Goal: Transaction & Acquisition: Purchase product/service

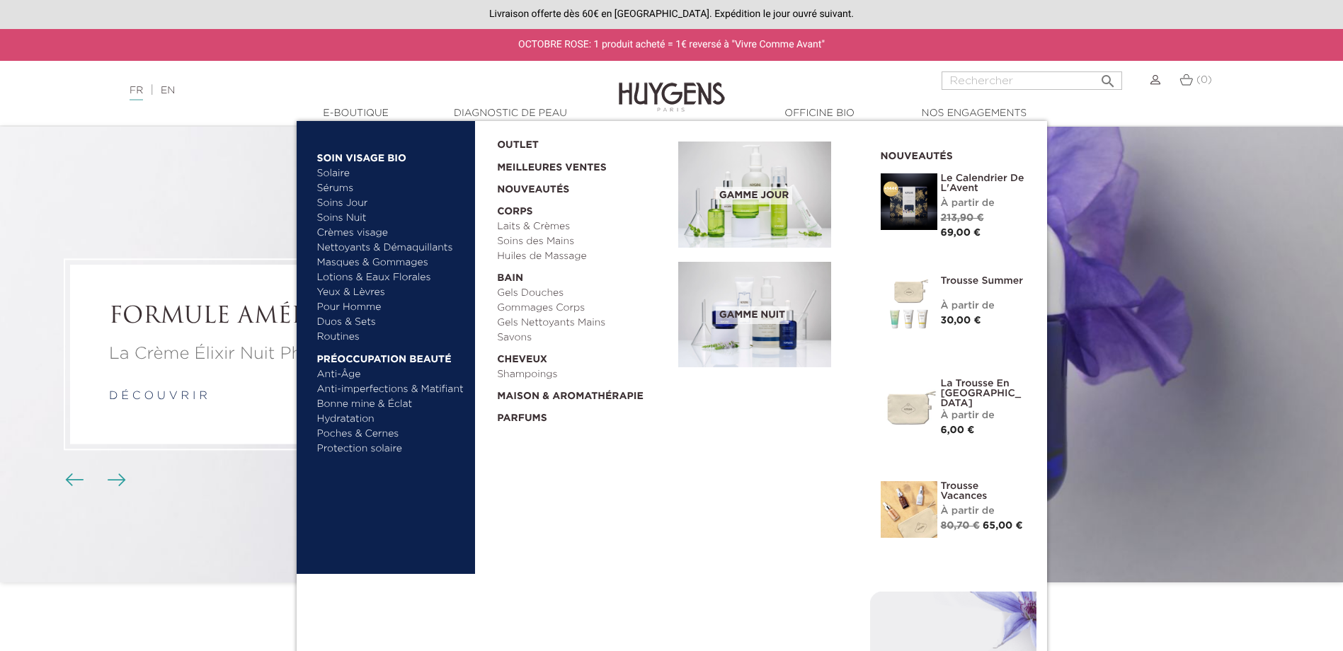
click at [740, 200] on span "Gamme jour" at bounding box center [754, 196] width 76 height 18
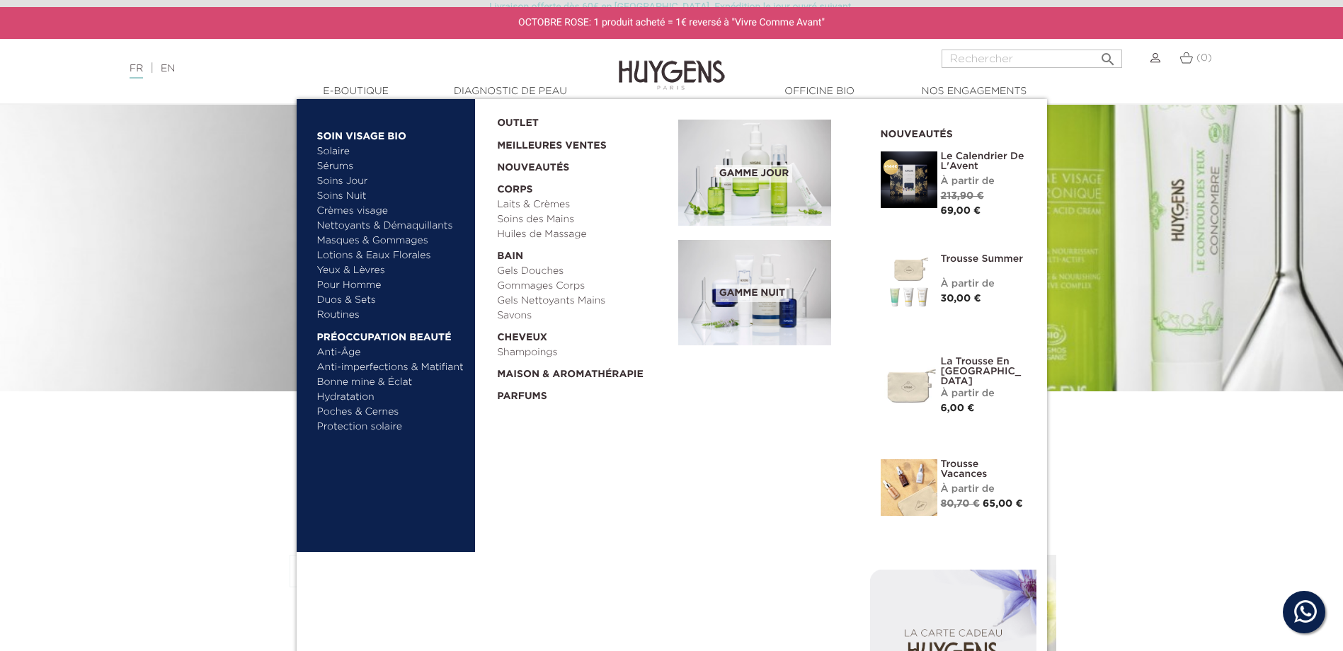
scroll to position [142, 0]
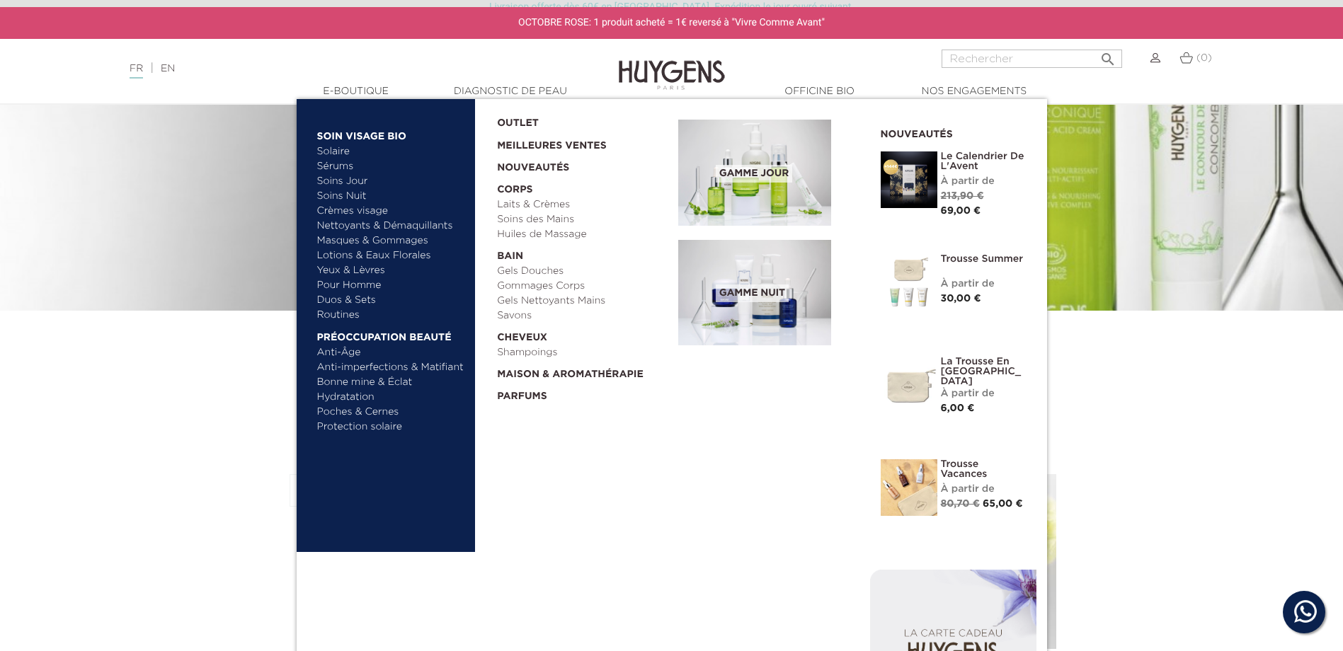
click at [554, 144] on link "Meilleures Ventes" at bounding box center [576, 142] width 159 height 23
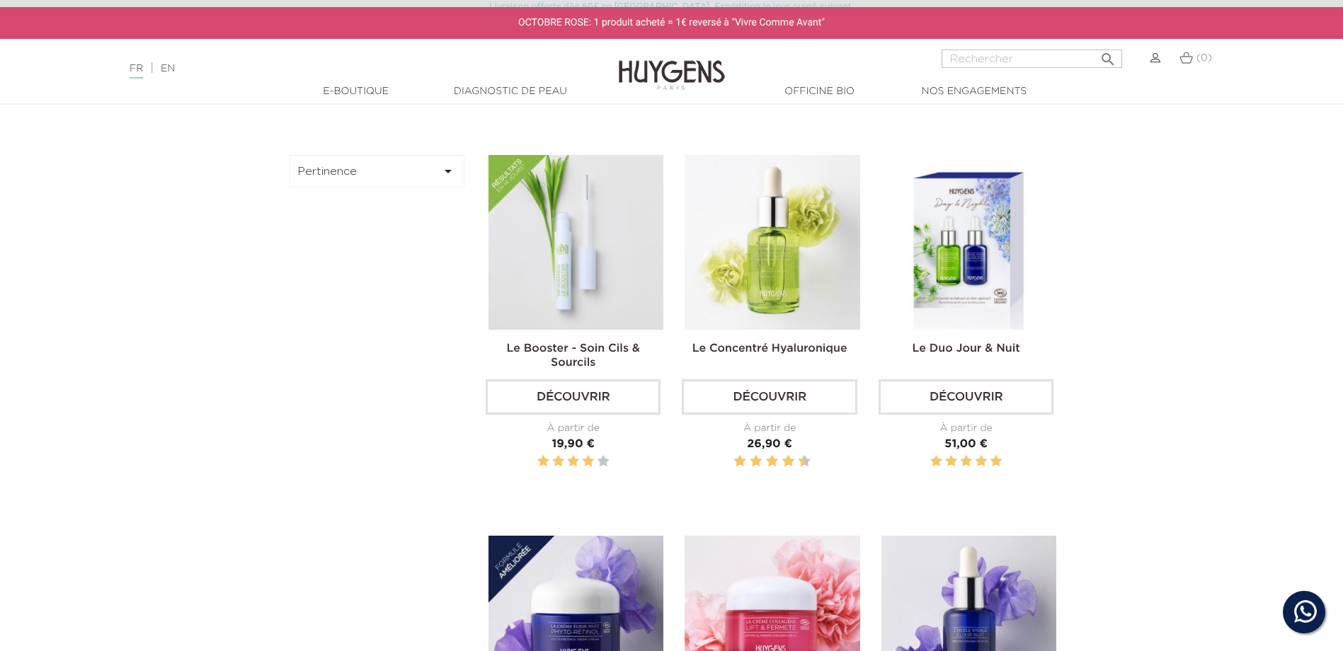
scroll to position [496, 0]
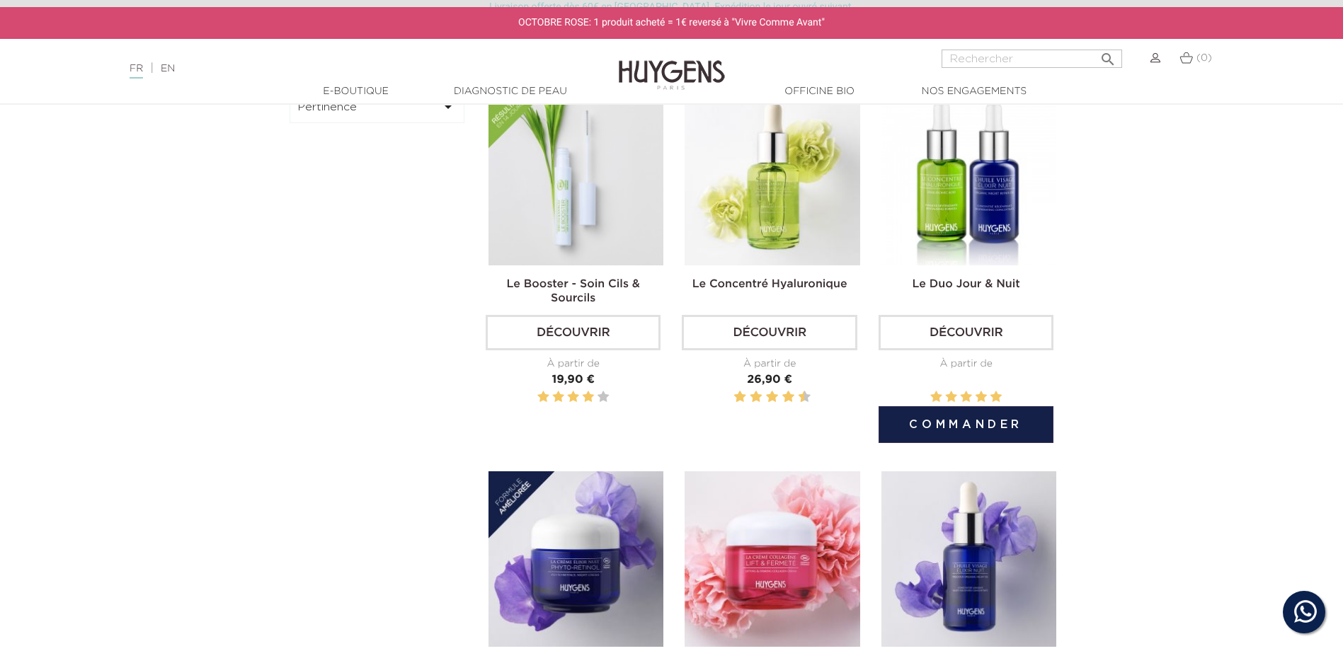
click at [976, 279] on link "Le Duo Jour & Nuit" at bounding box center [967, 284] width 108 height 11
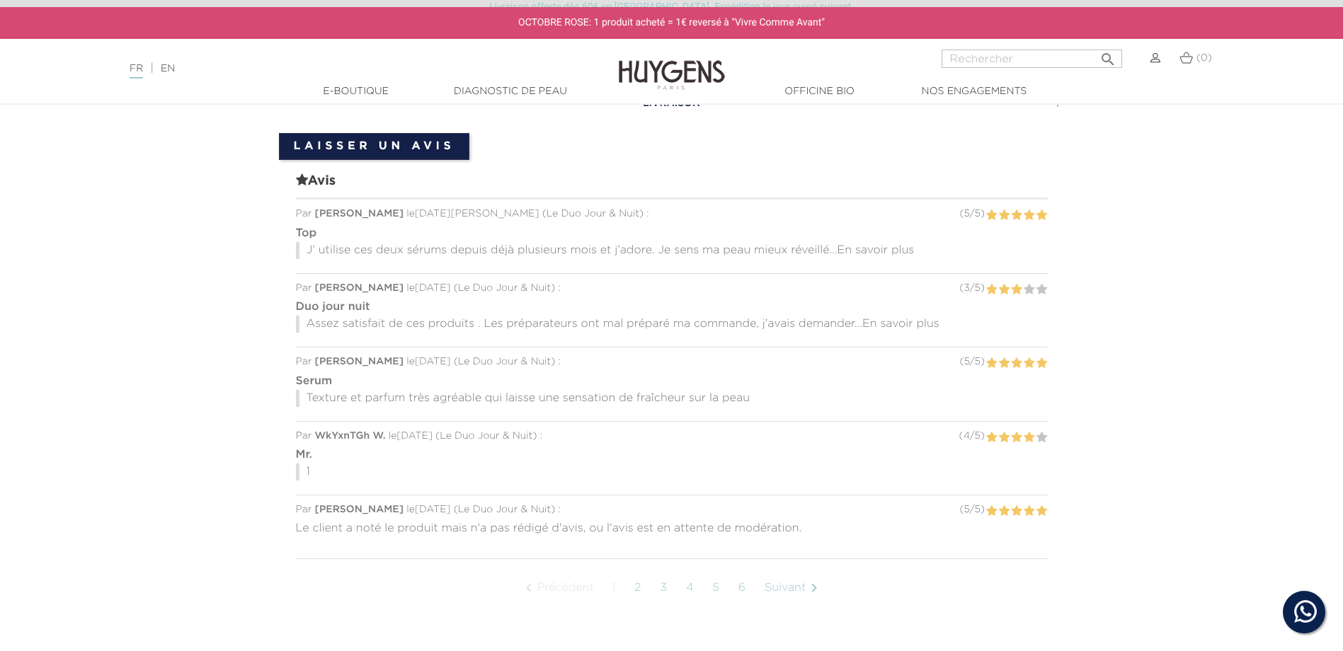
scroll to position [1345, 0]
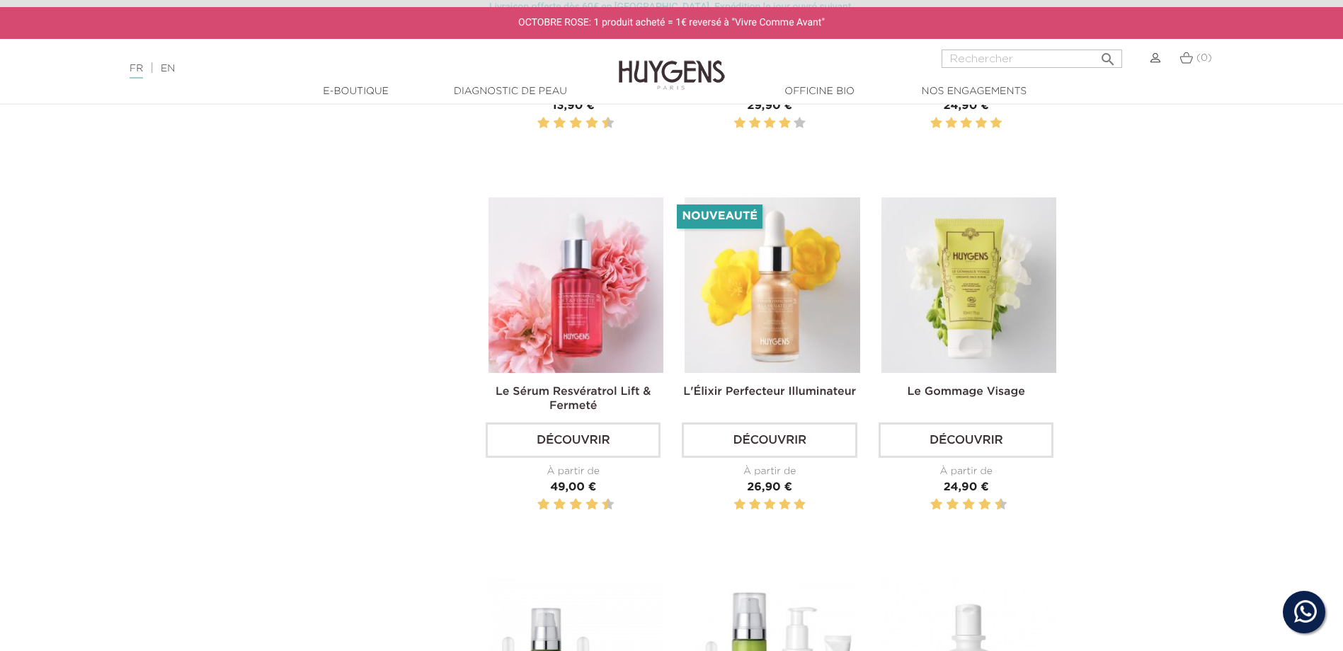
scroll to position [1558, 0]
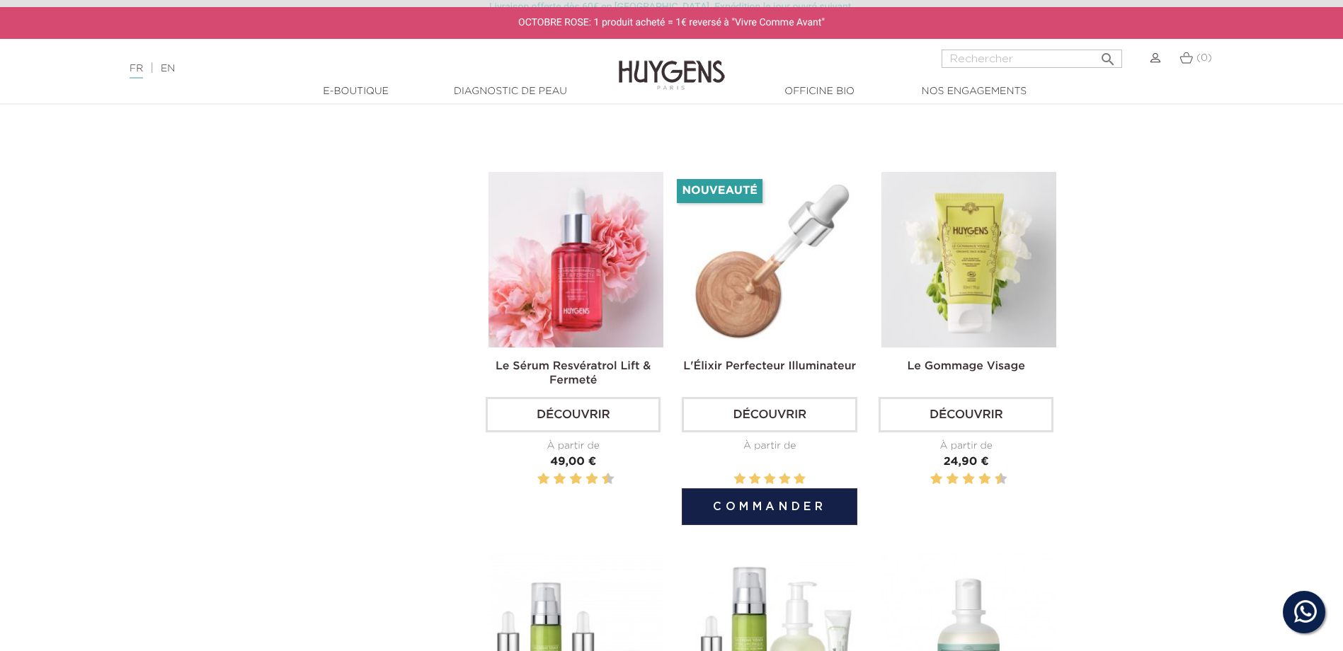
click at [776, 326] on img at bounding box center [772, 259] width 175 height 175
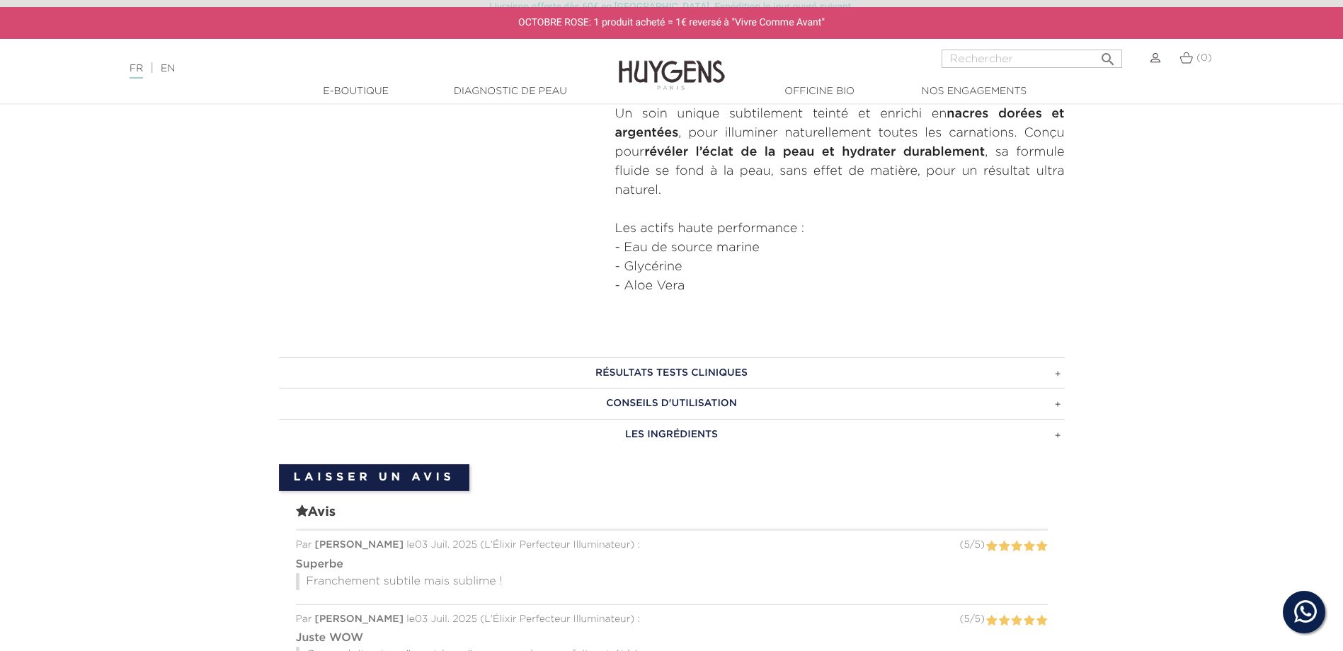
scroll to position [708, 0]
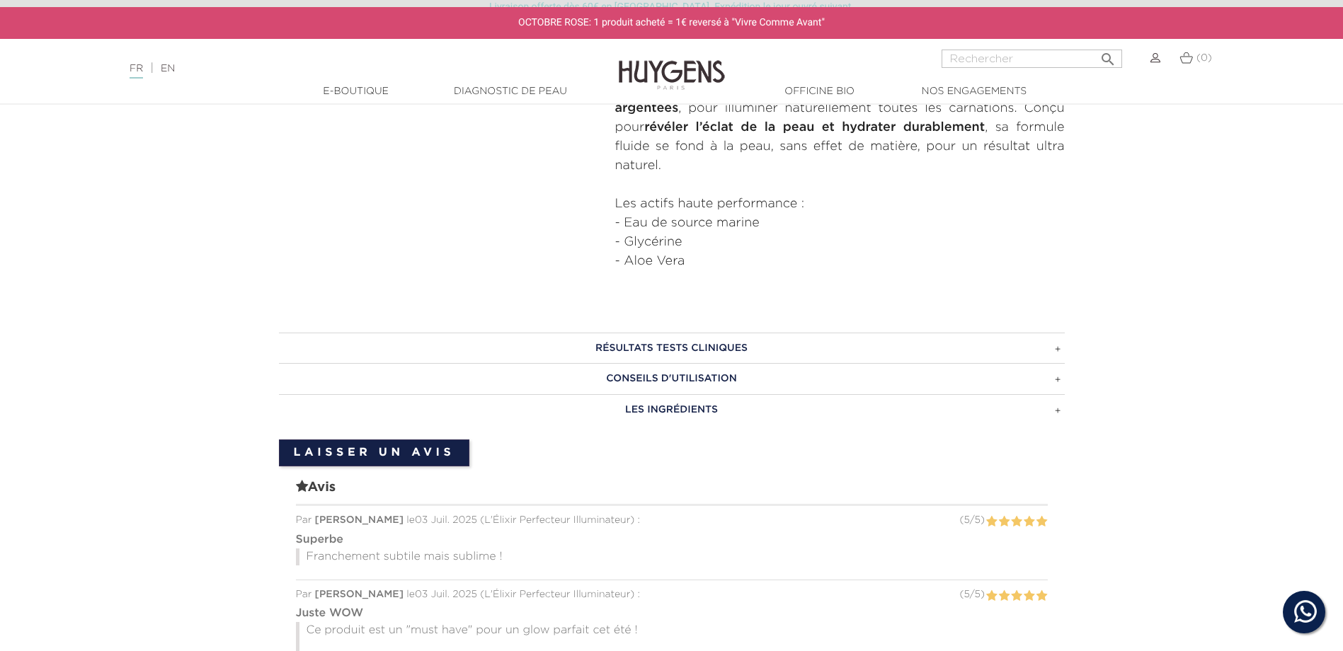
click at [650, 373] on h3 "CONSEILS D'UTILISATION" at bounding box center [672, 378] width 786 height 31
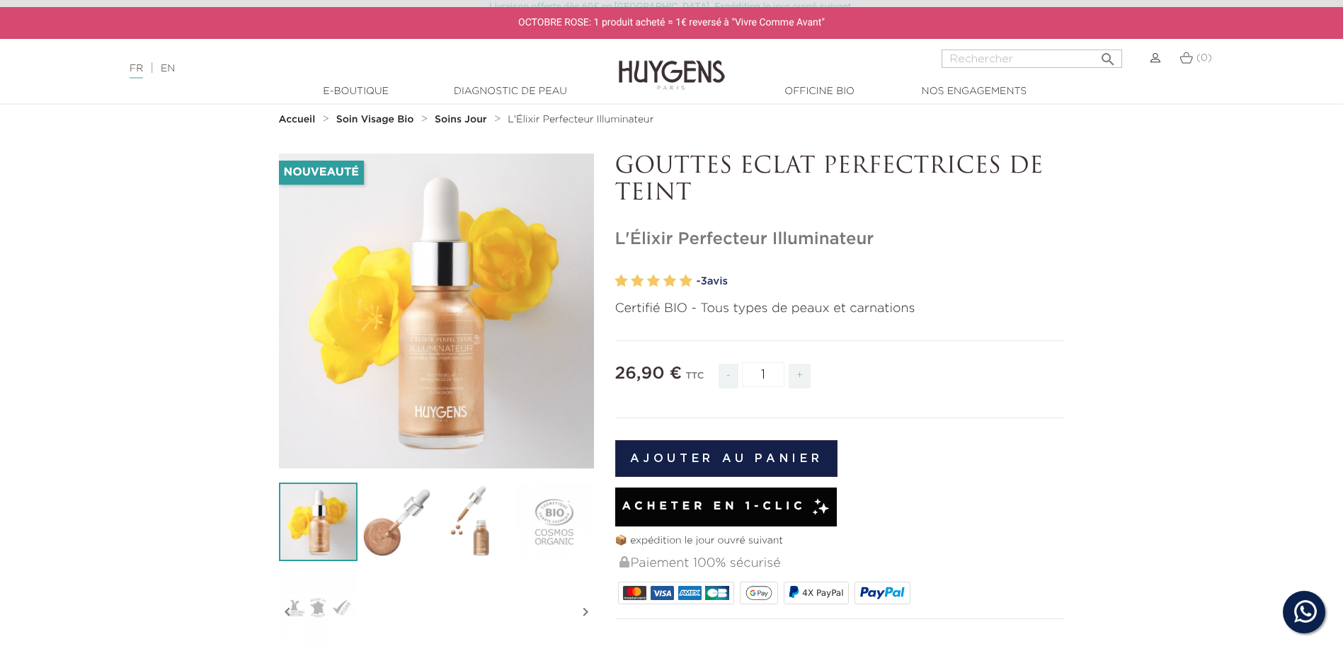
scroll to position [0, 0]
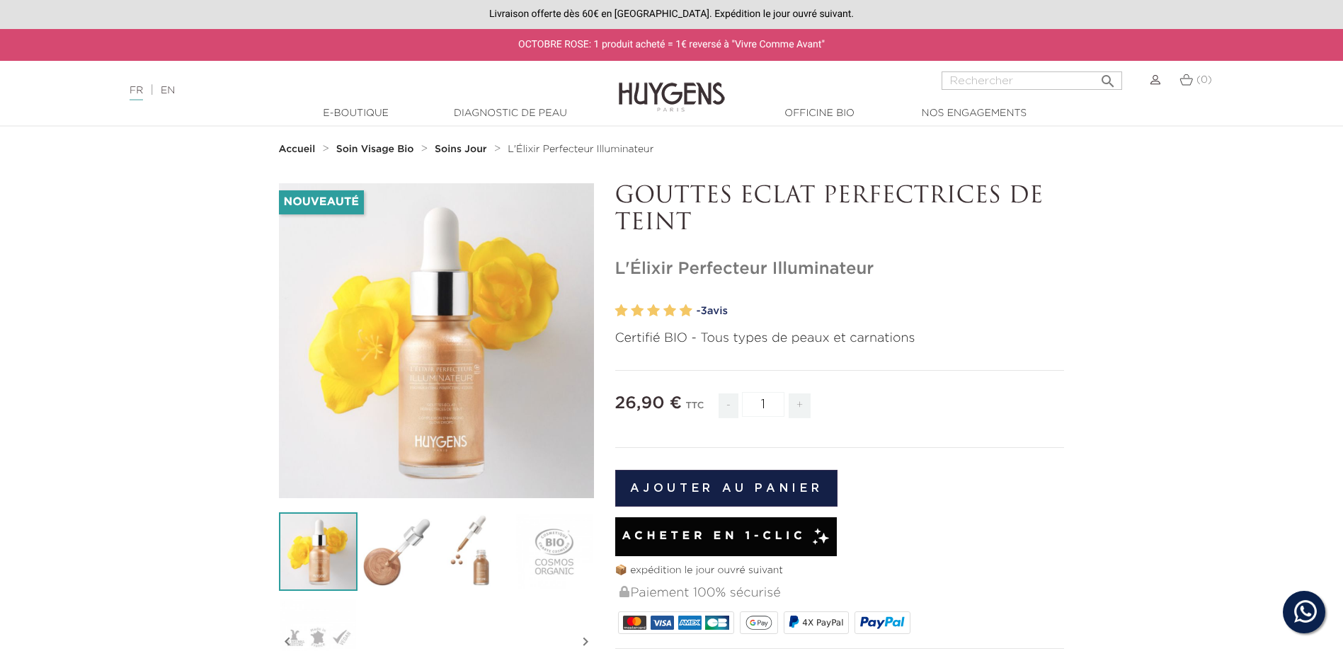
click at [676, 500] on button "Ajouter au panier" at bounding box center [726, 488] width 223 height 37
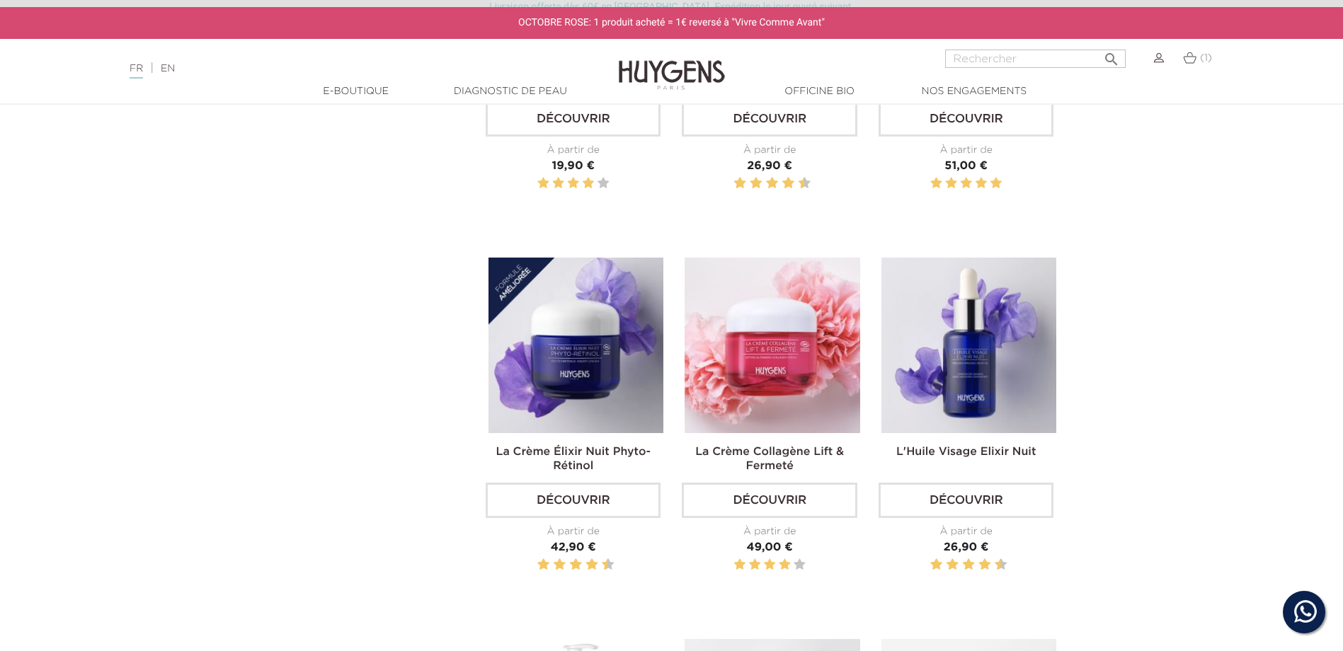
scroll to position [708, 0]
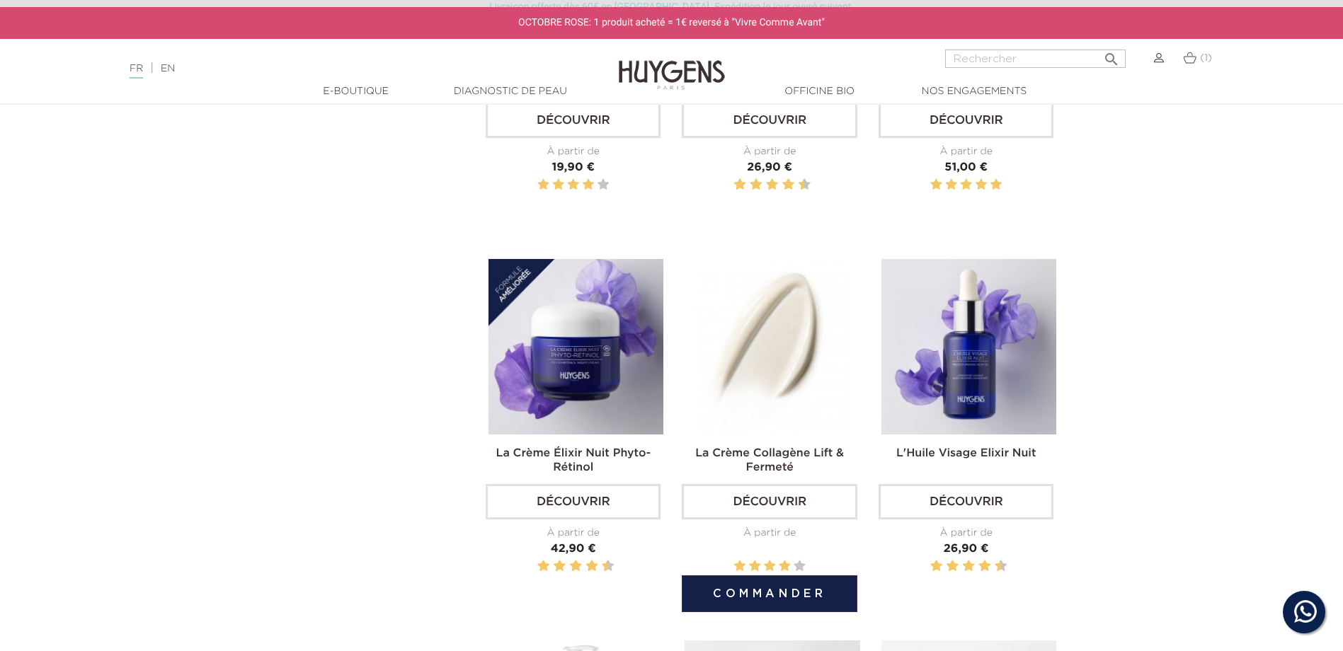
click at [773, 300] on img at bounding box center [772, 346] width 175 height 175
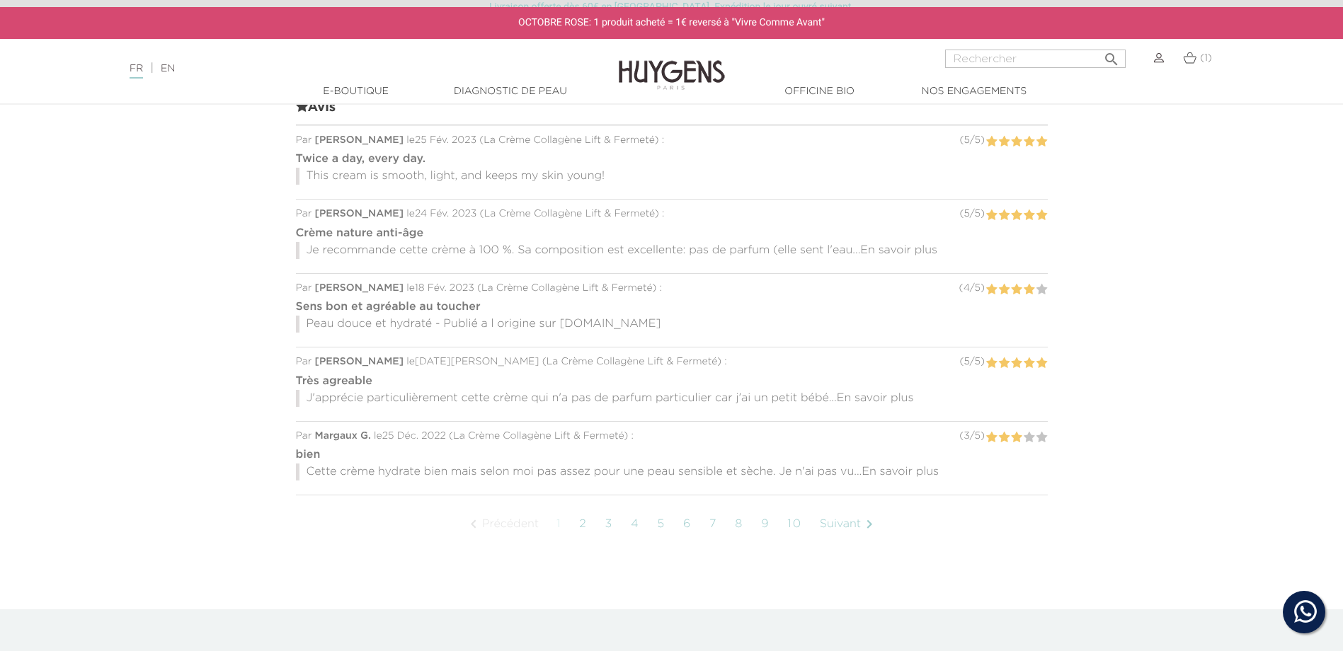
scroll to position [1204, 0]
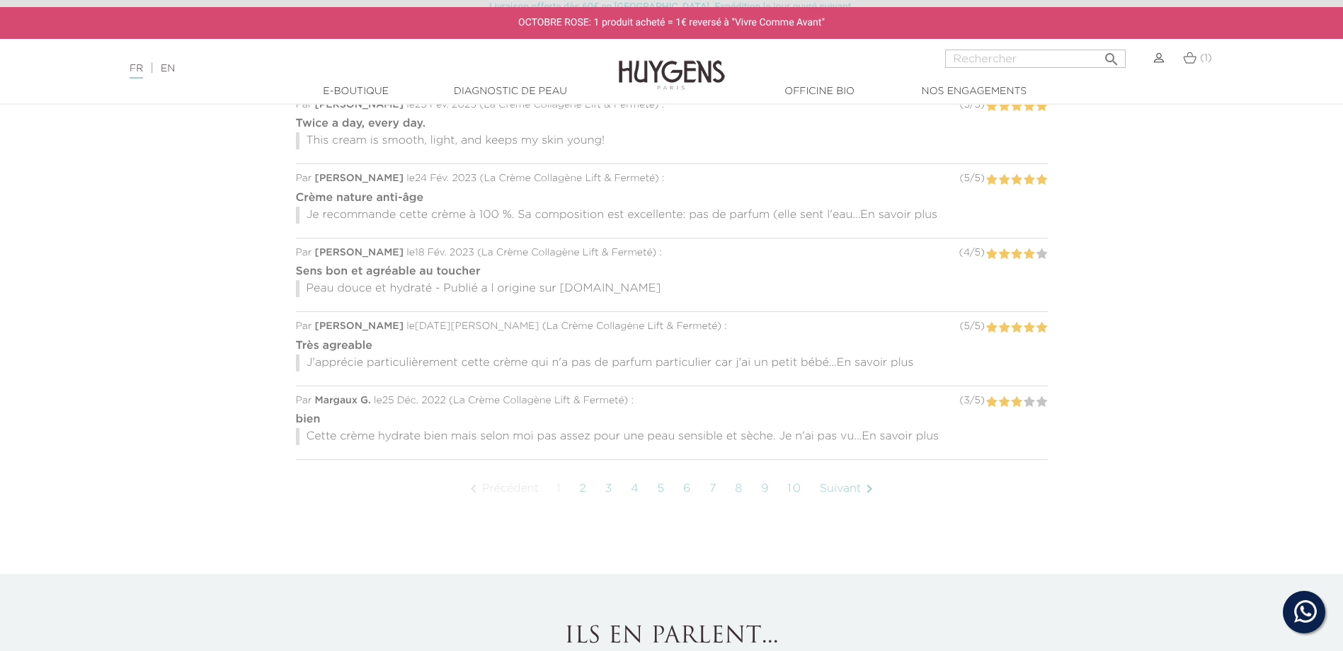
click at [581, 496] on link "2" at bounding box center [583, 489] width 22 height 35
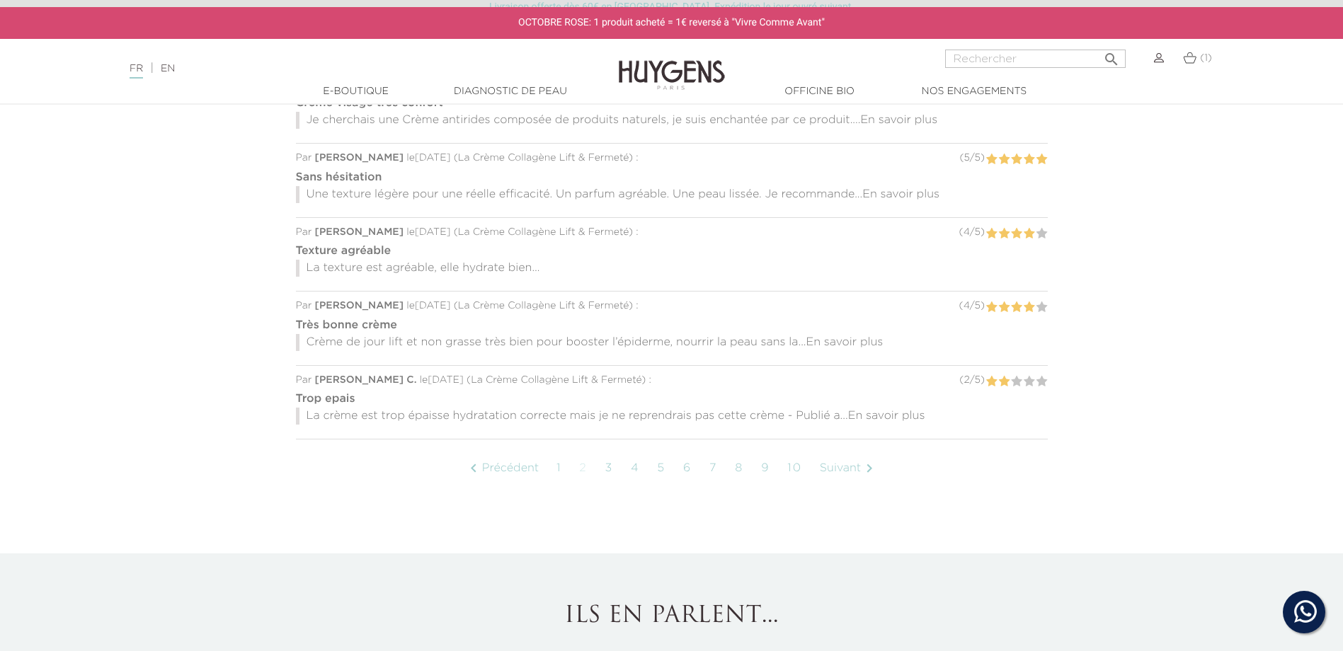
scroll to position [1246, 0]
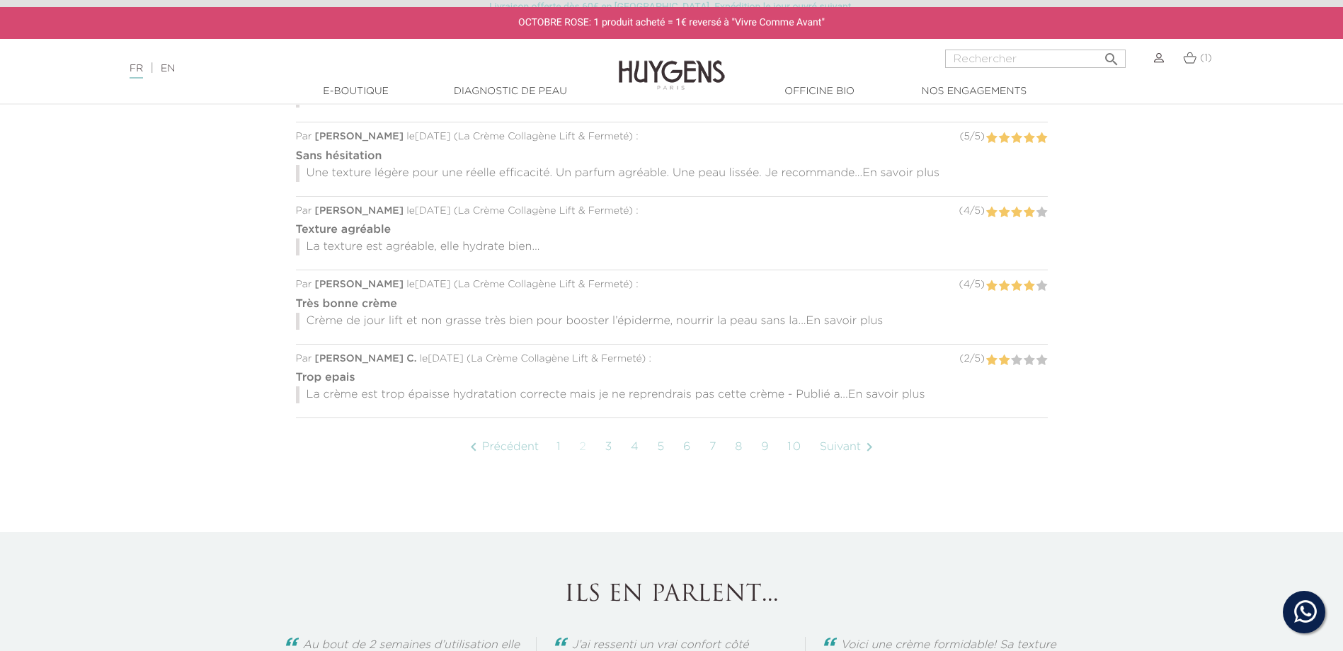
click at [714, 444] on link "7" at bounding box center [713, 447] width 22 height 35
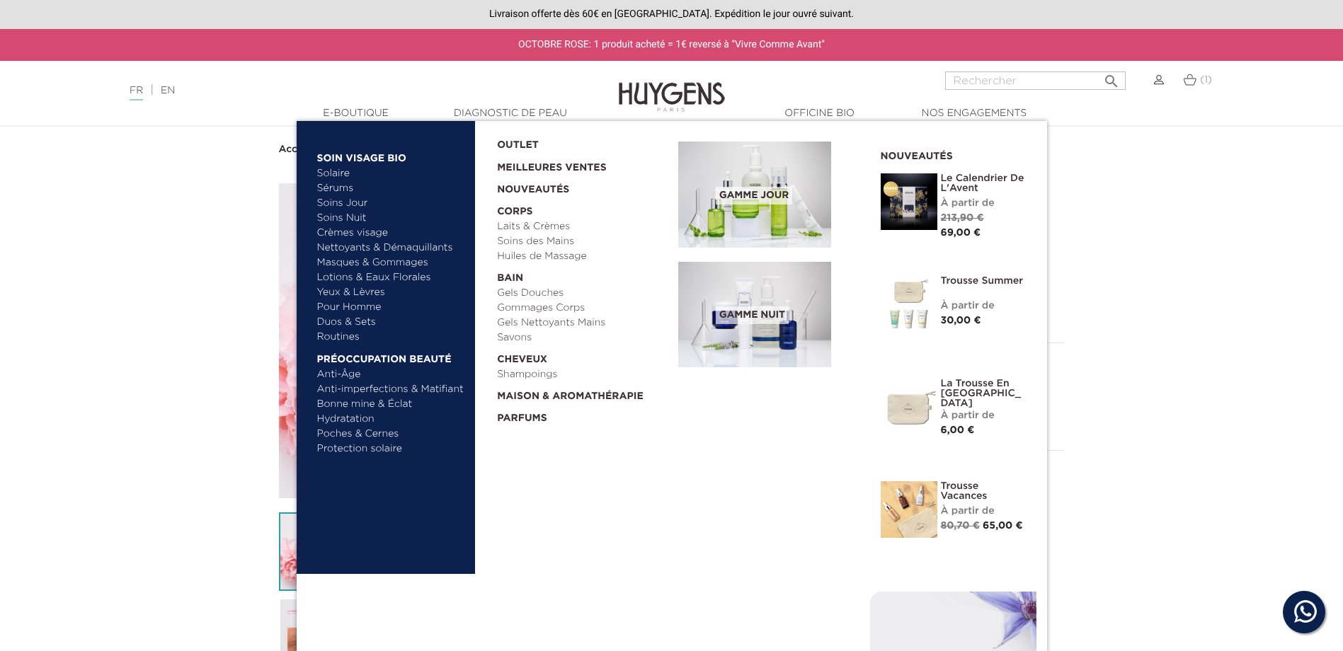
click at [324, 204] on link "Soins Jour" at bounding box center [391, 203] width 148 height 15
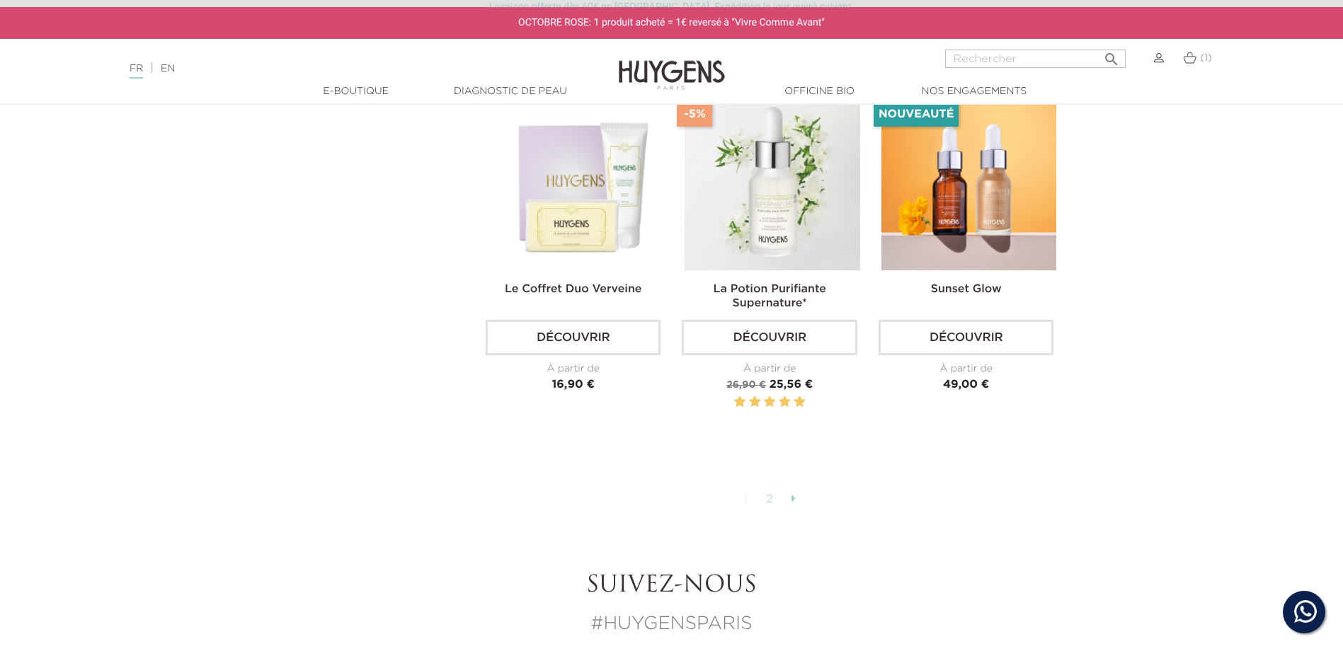
scroll to position [3540, 0]
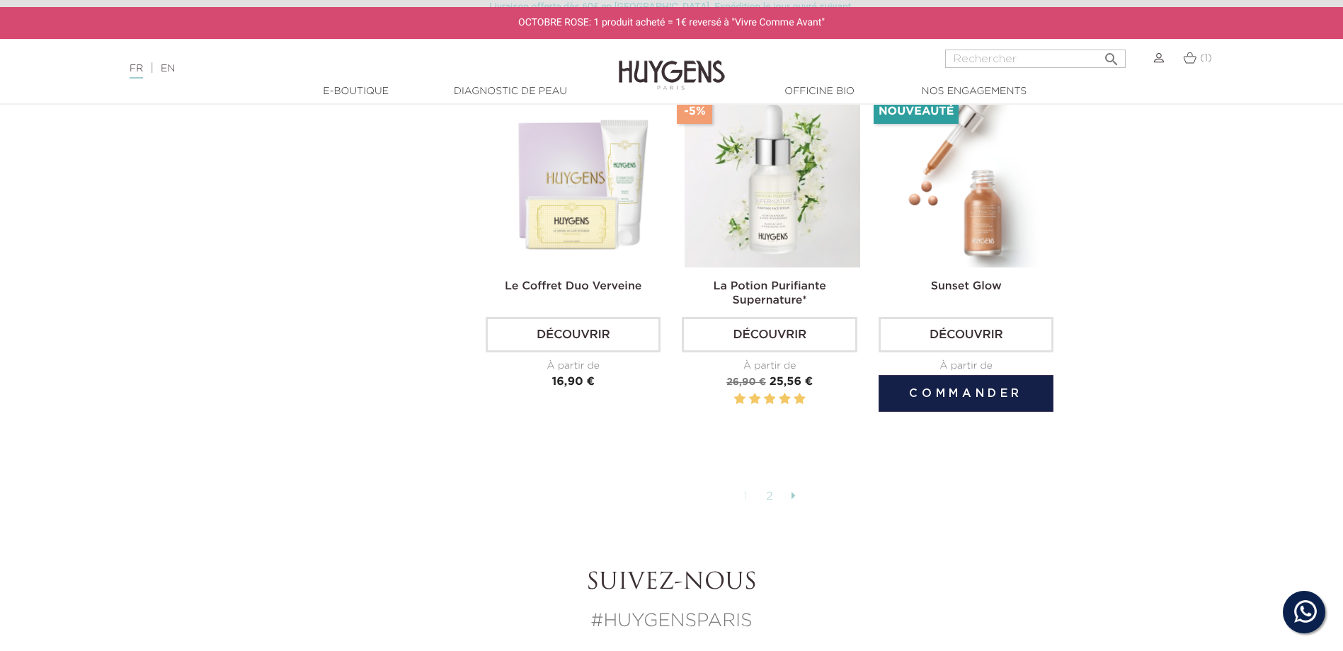
click at [898, 213] on img at bounding box center [969, 180] width 175 height 175
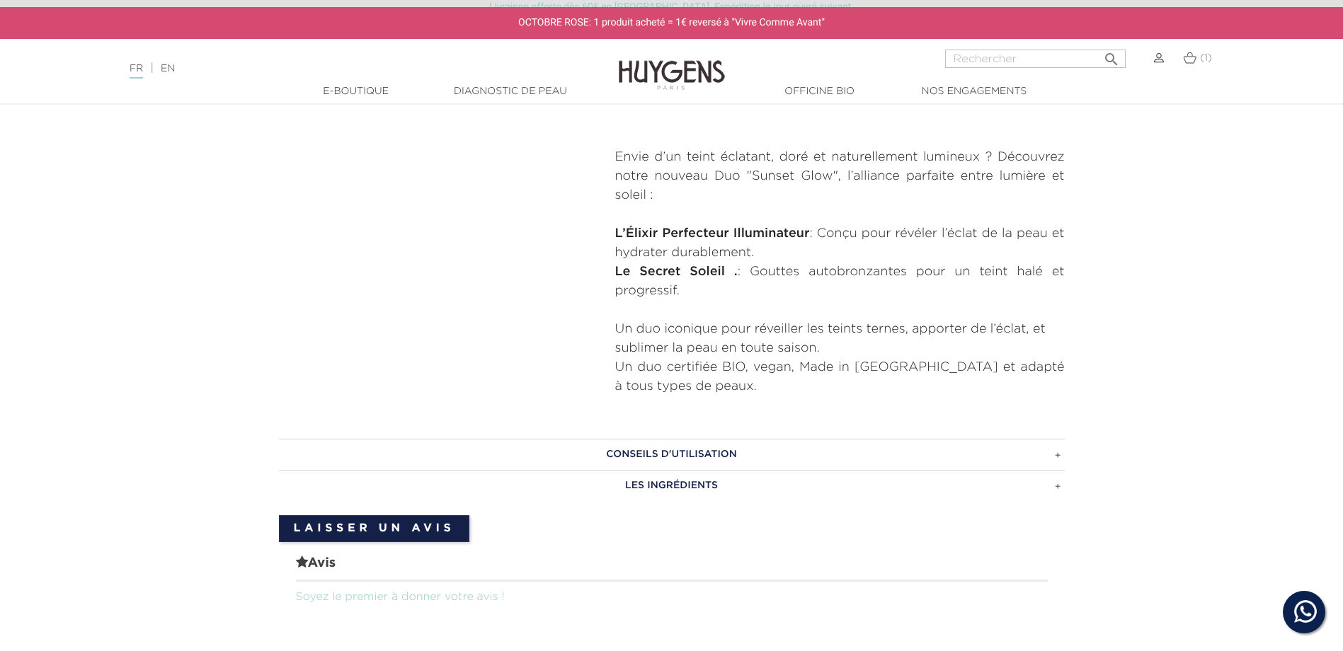
scroll to position [779, 0]
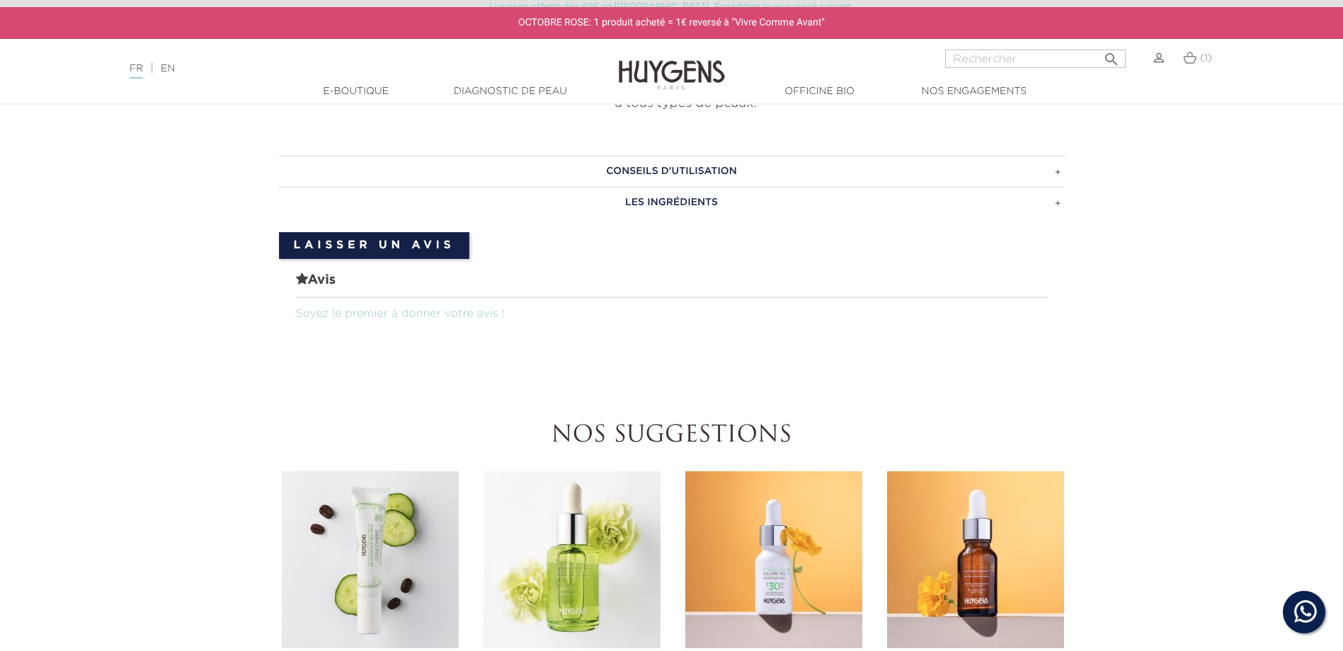
drag, startPoint x: 1063, startPoint y: 173, endPoint x: 1049, endPoint y: 177, distance: 13.9
click at [1063, 174] on h3 "CONSEILS D'UTILISATION" at bounding box center [672, 171] width 786 height 31
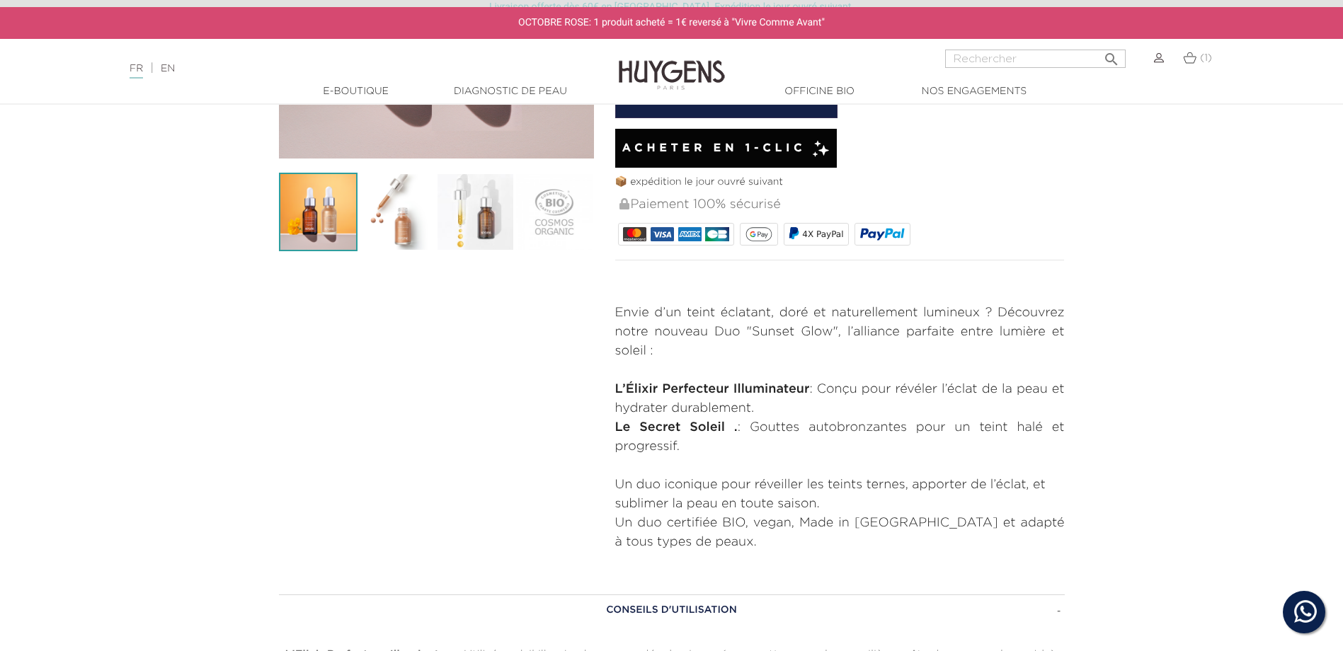
scroll to position [71, 0]
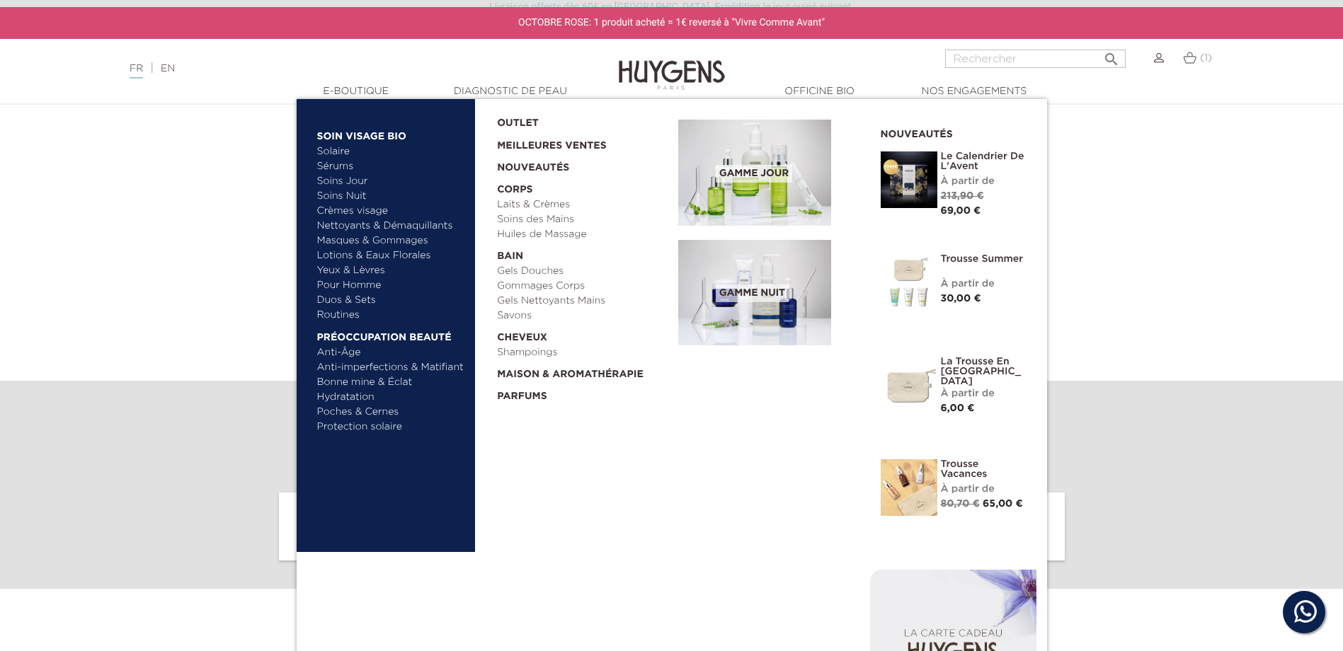
scroll to position [3965, 0]
click at [333, 243] on link "Masques & Gommages" at bounding box center [391, 241] width 148 height 15
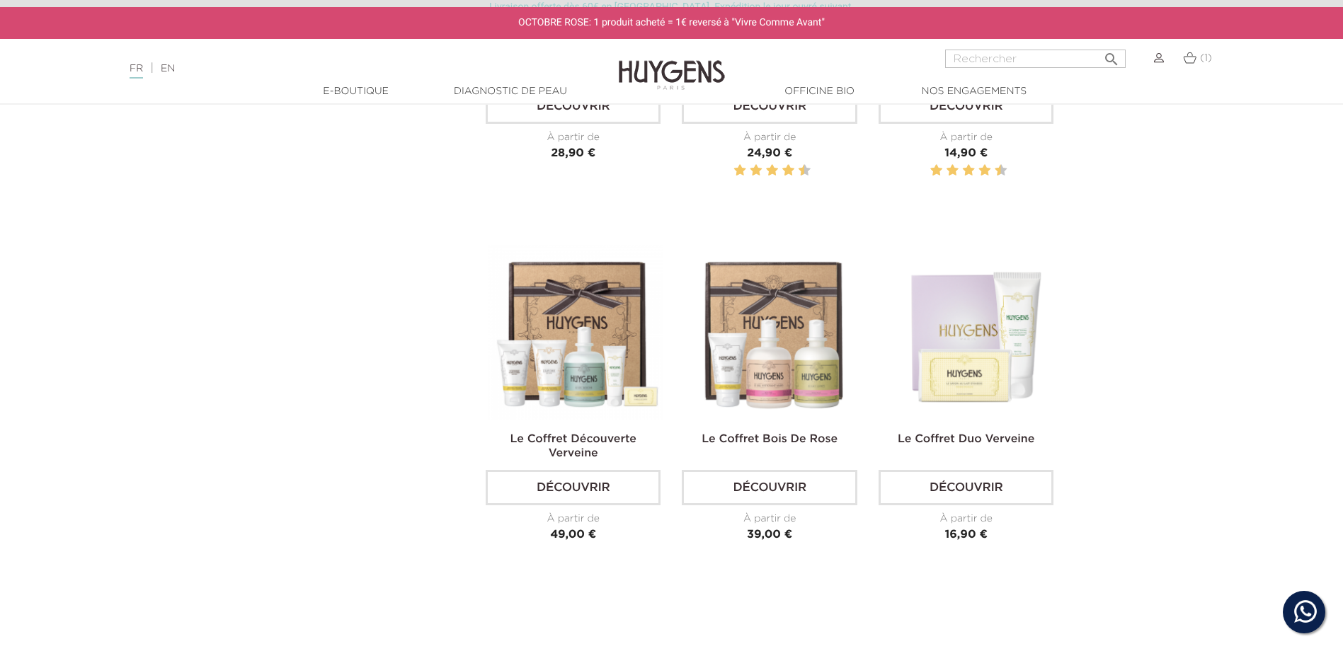
scroll to position [496, 0]
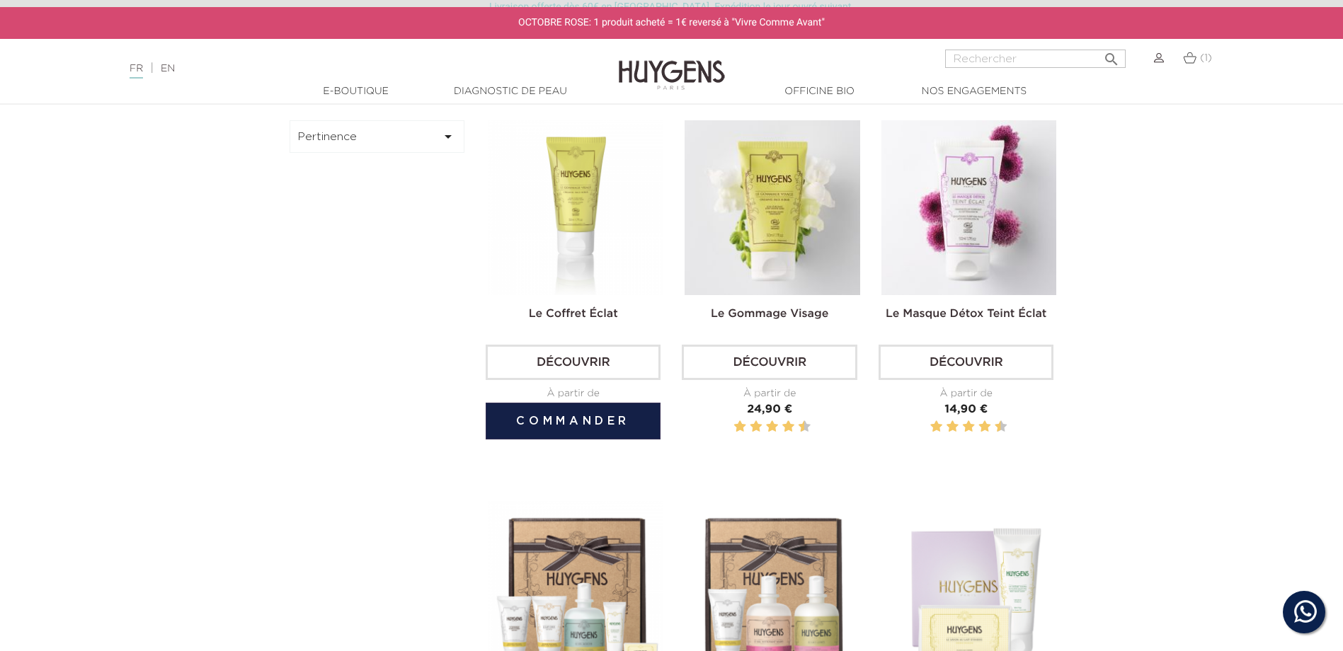
click at [560, 270] on img at bounding box center [576, 207] width 175 height 175
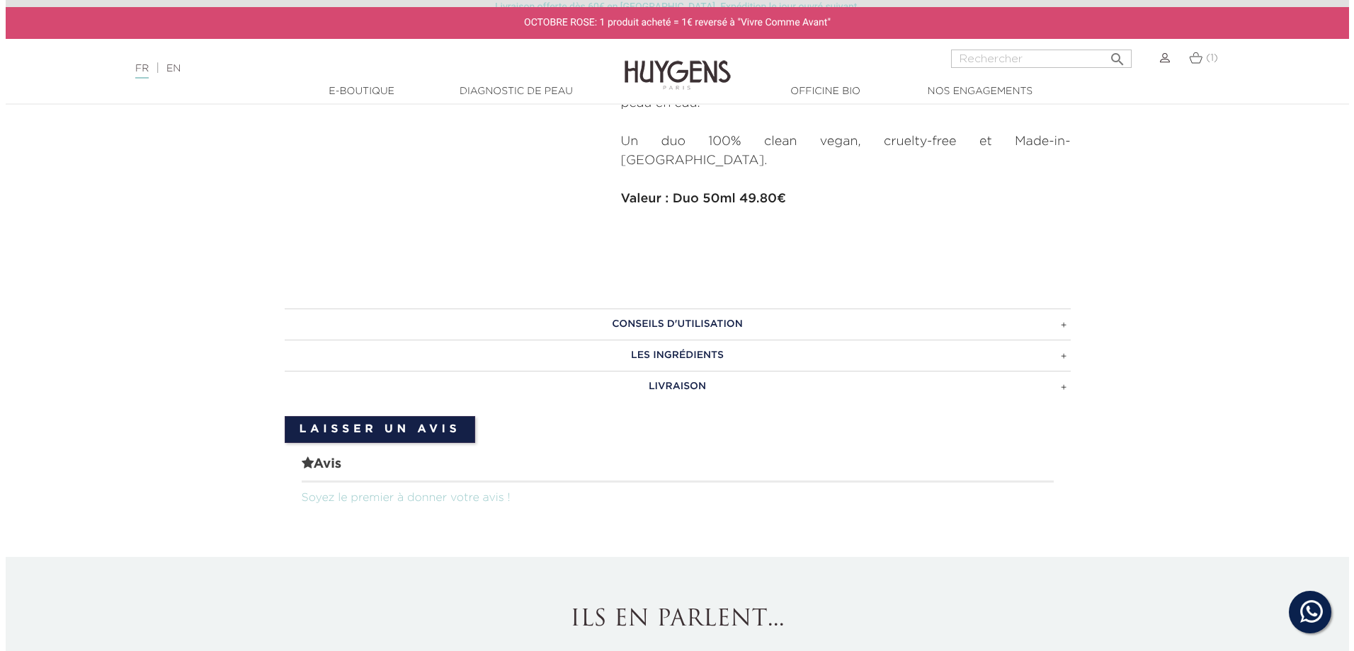
scroll to position [212, 0]
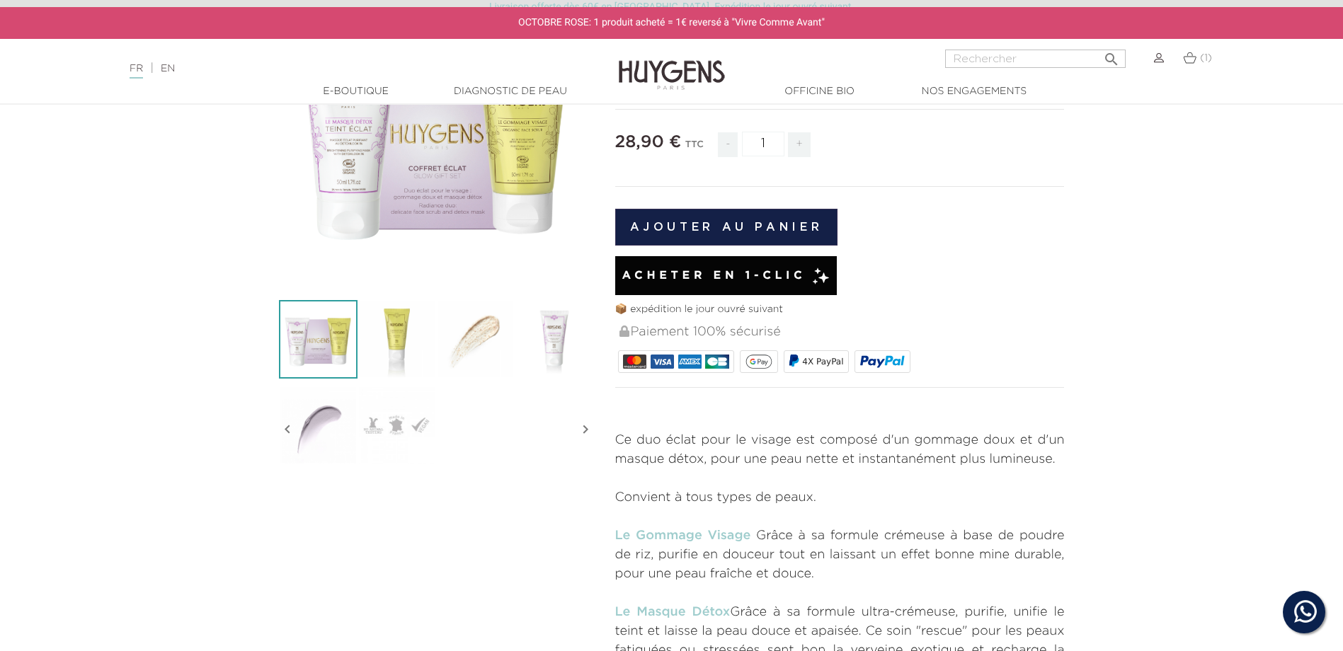
click at [707, 238] on button "Ajouter au panier" at bounding box center [726, 227] width 223 height 37
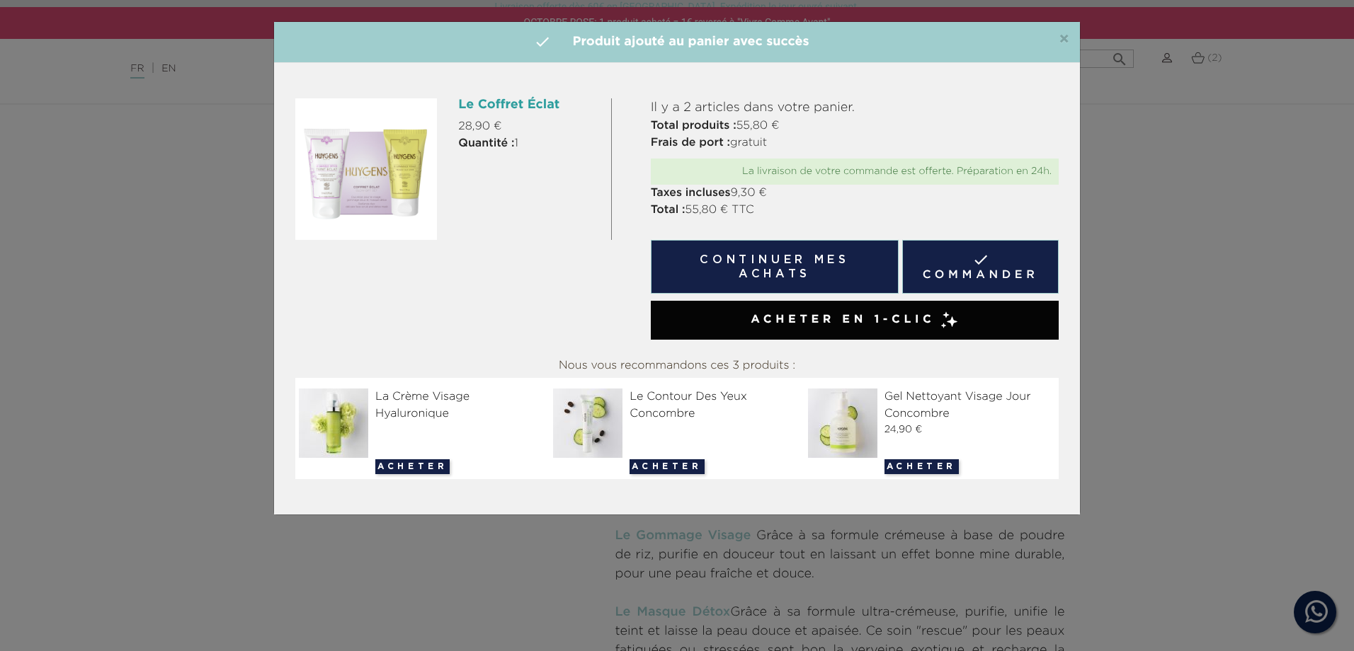
click at [1066, 40] on span "×" at bounding box center [1064, 39] width 11 height 17
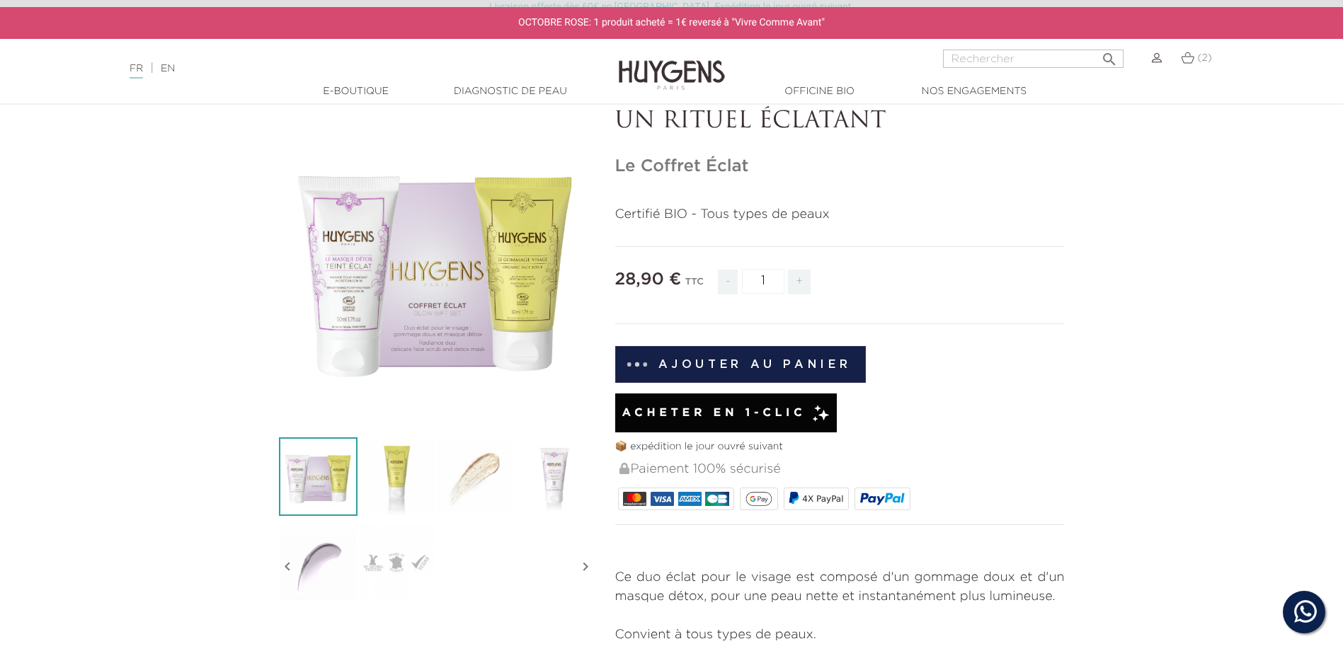
scroll to position [0, 0]
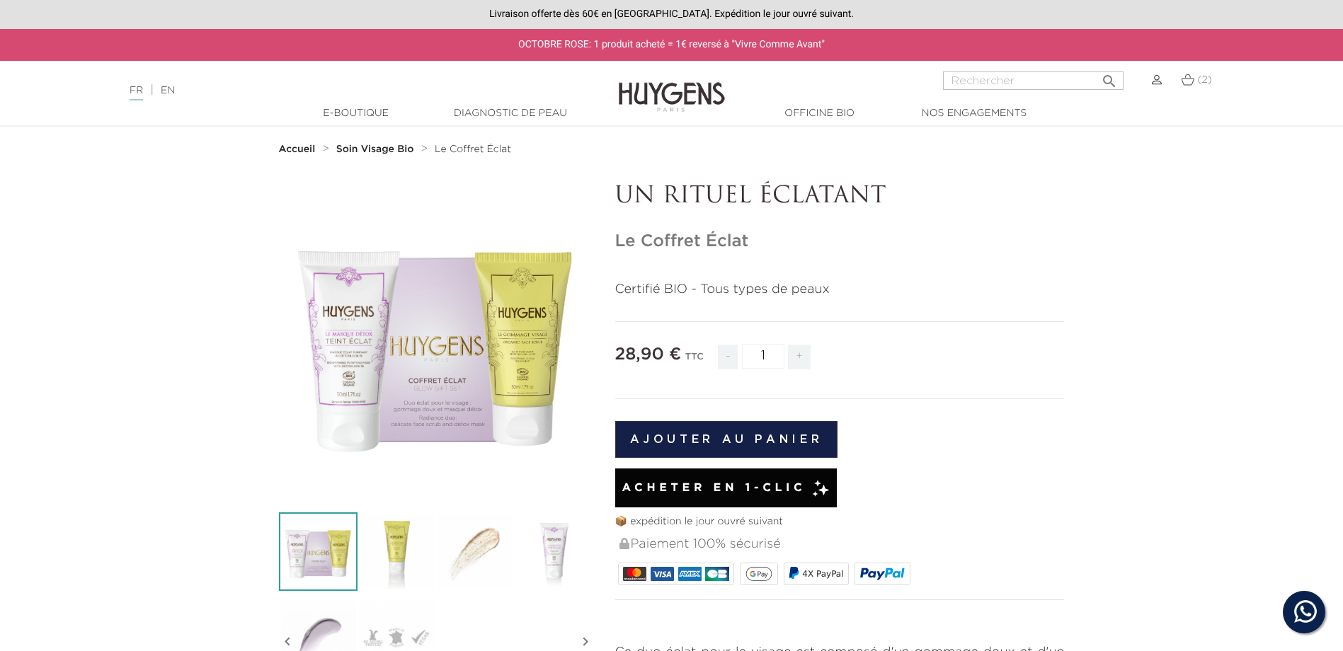
click at [1202, 88] on div "(2)" at bounding box center [1196, 80] width 31 height 17
click at [1195, 81] on link "(2)" at bounding box center [1196, 79] width 31 height 11
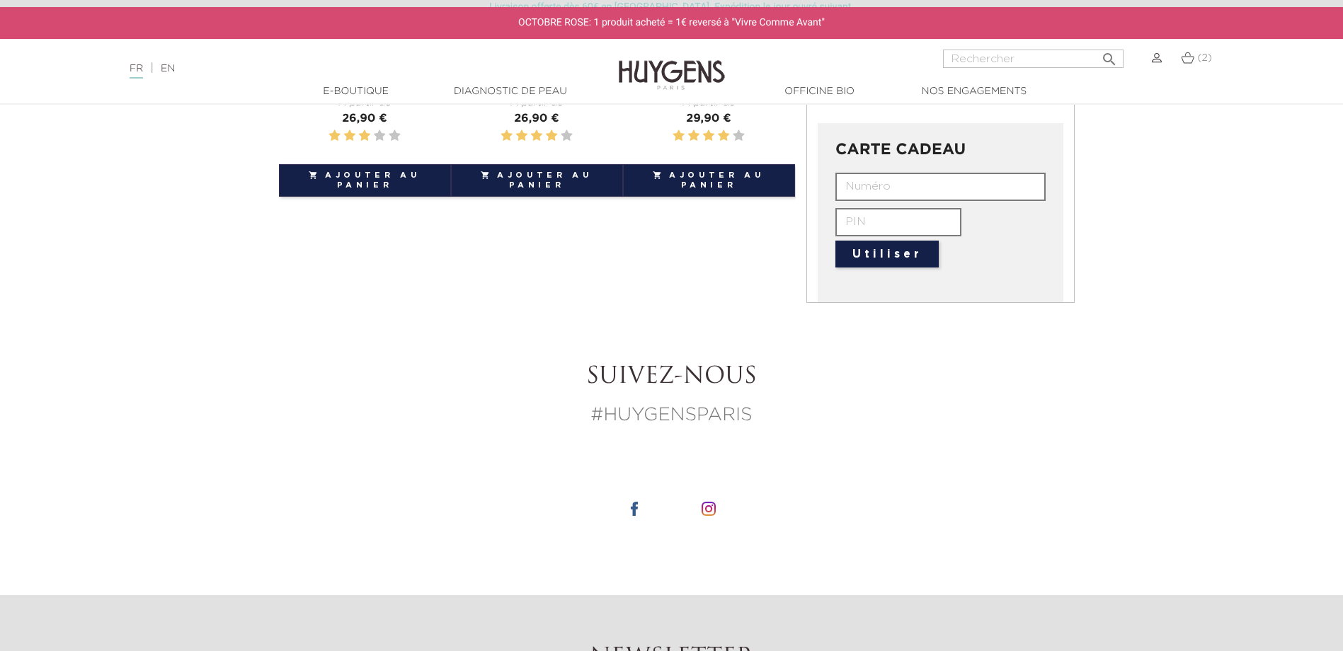
scroll to position [425, 0]
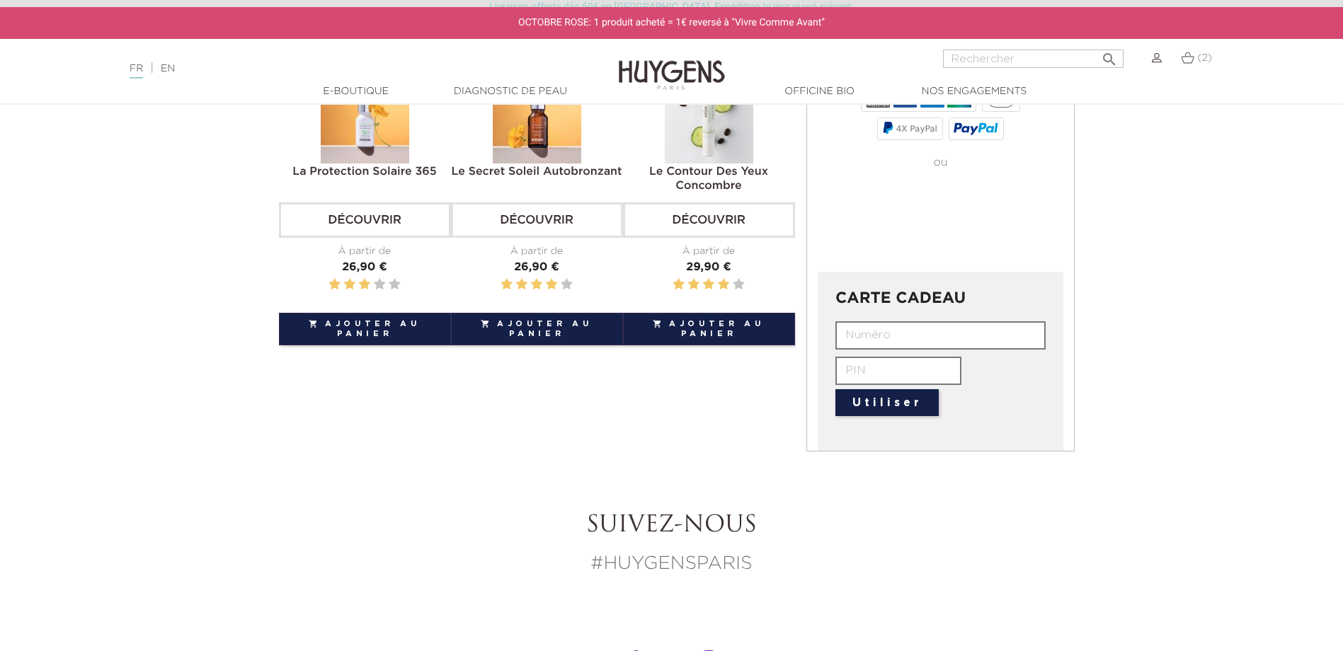
click at [875, 336] on input "text" at bounding box center [941, 335] width 210 height 28
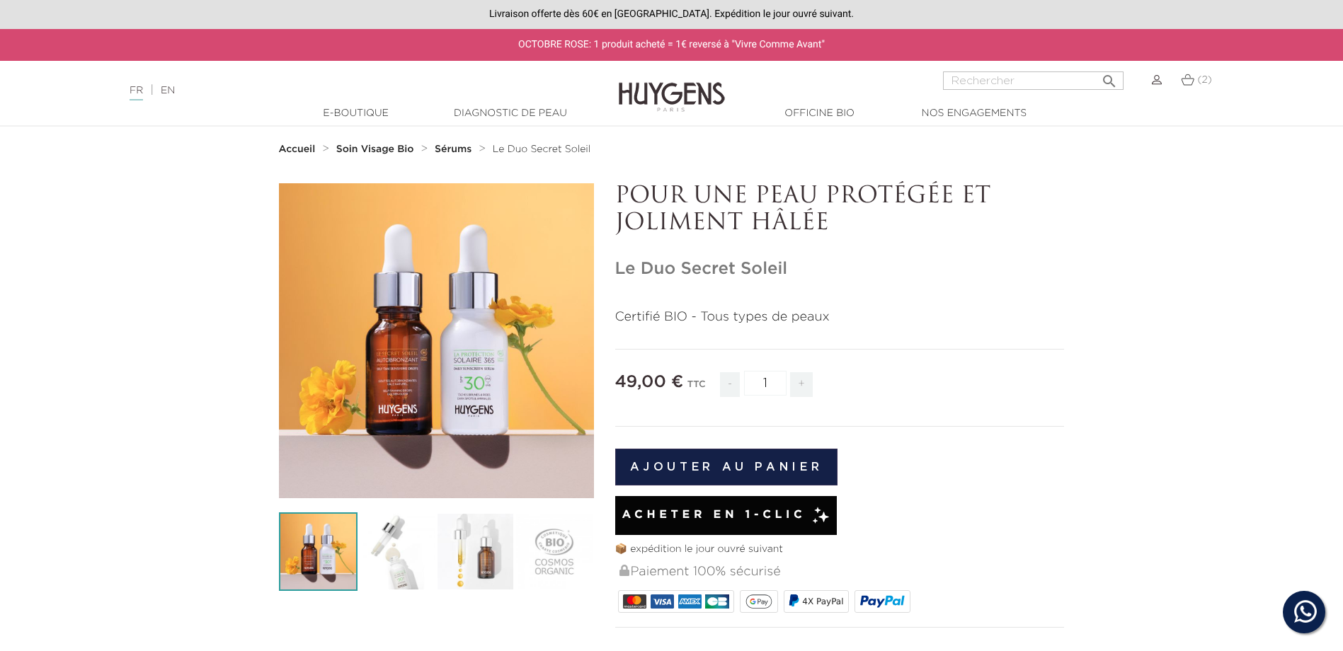
click at [408, 582] on img at bounding box center [397, 552] width 79 height 79
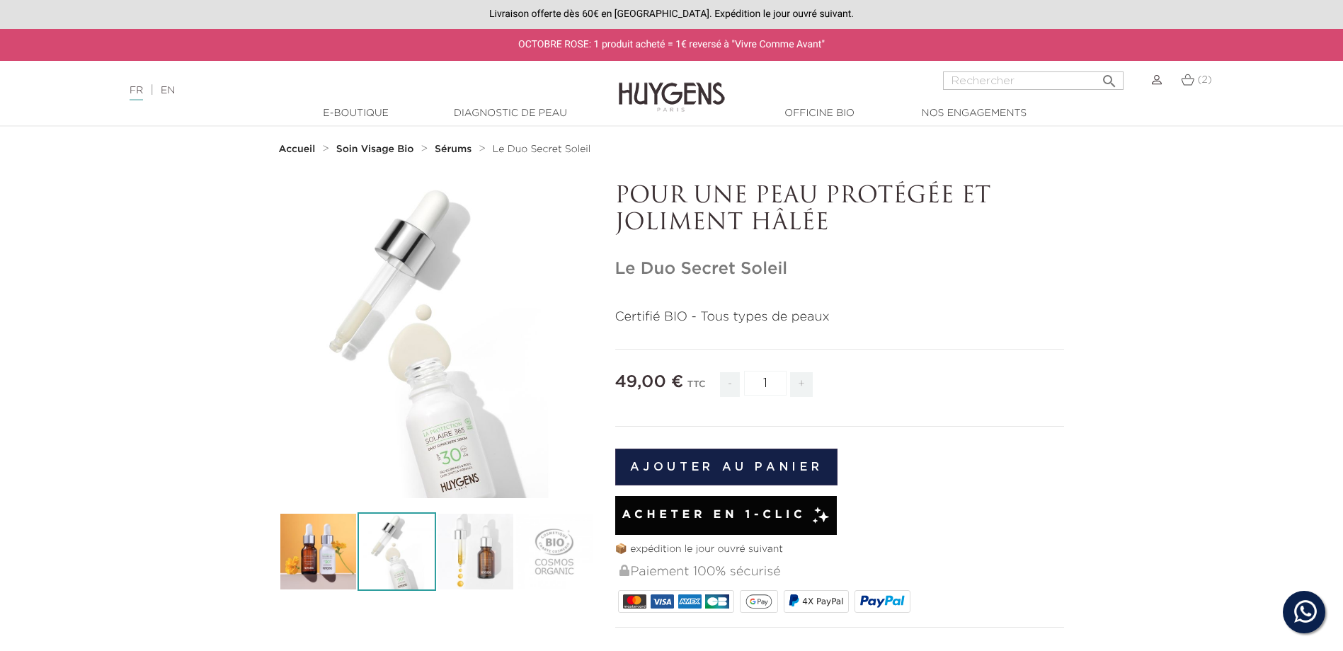
click at [461, 566] on img at bounding box center [475, 552] width 79 height 79
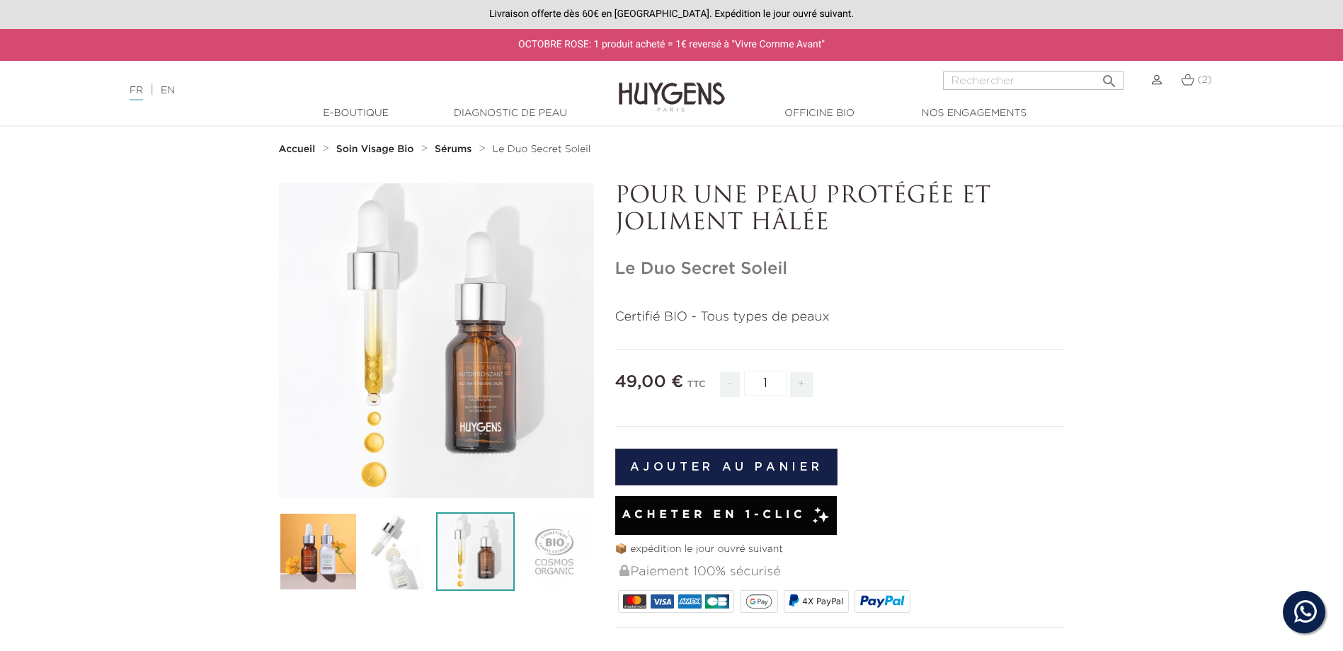
click at [640, 474] on button "Ajouter au panier" at bounding box center [726, 467] width 223 height 37
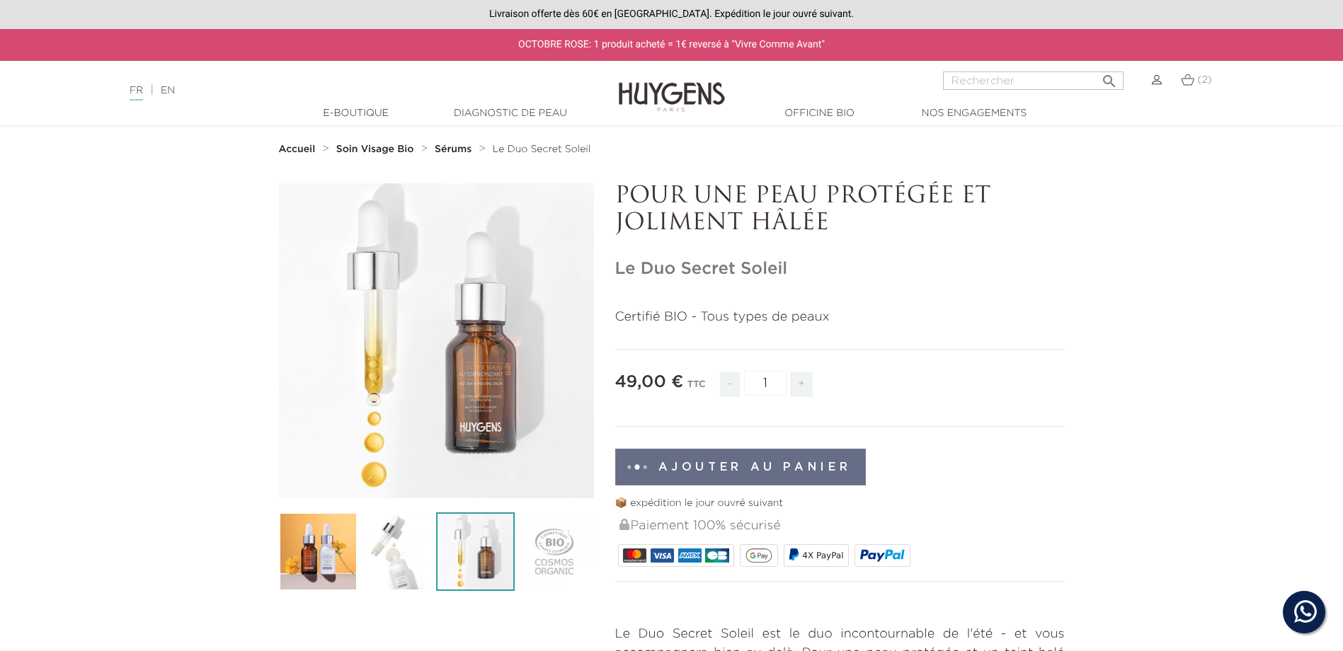
click at [1207, 77] on span "(2)" at bounding box center [1205, 80] width 14 height 10
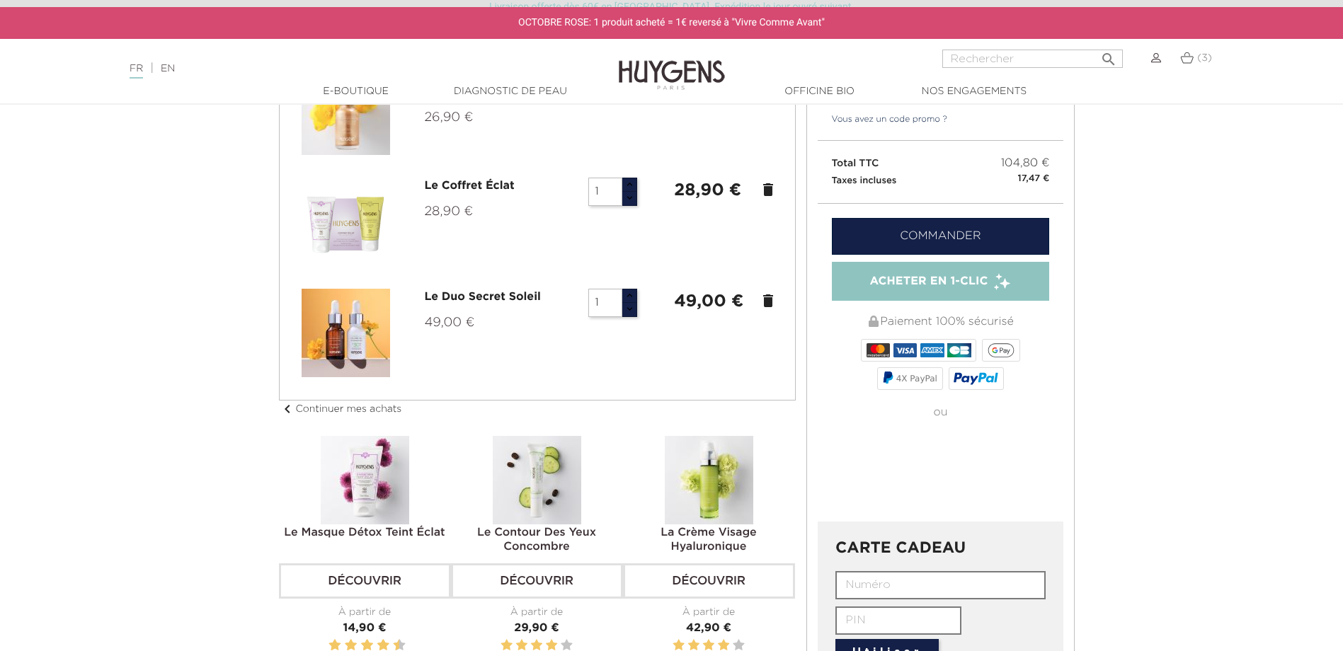
scroll to position [142, 0]
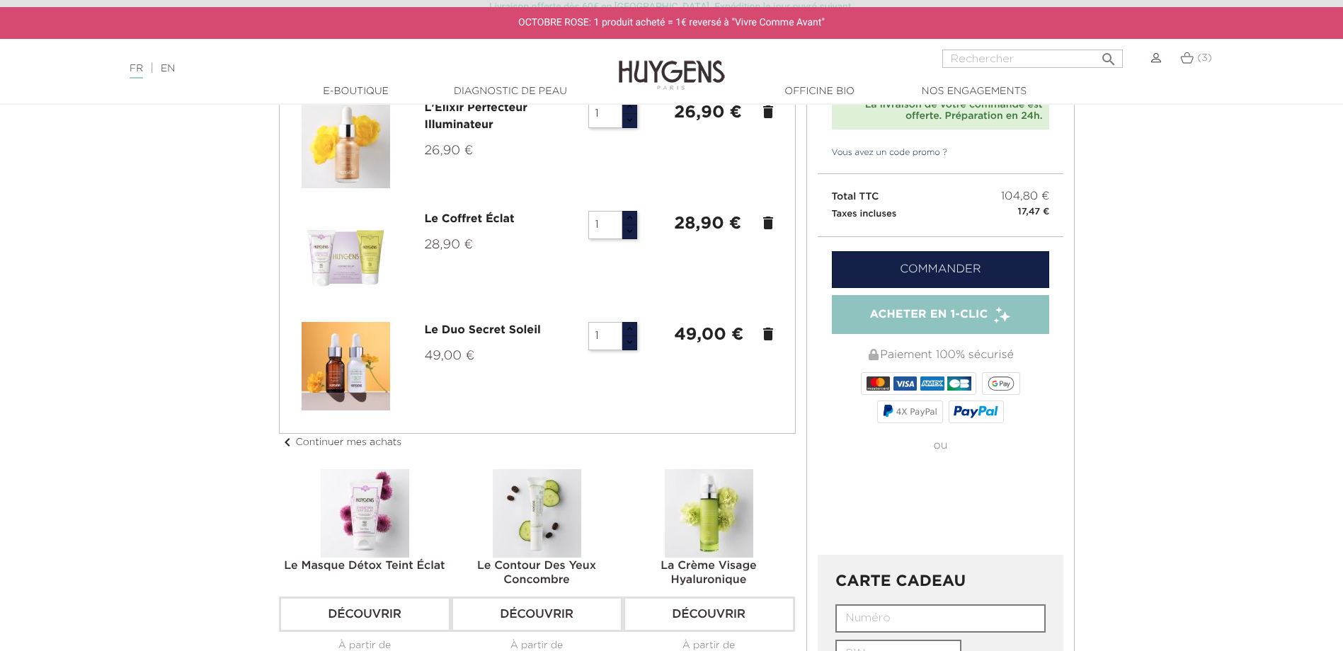
click at [767, 226] on icon "delete" at bounding box center [768, 223] width 17 height 17
click at [764, 114] on icon "delete" at bounding box center [768, 111] width 17 height 17
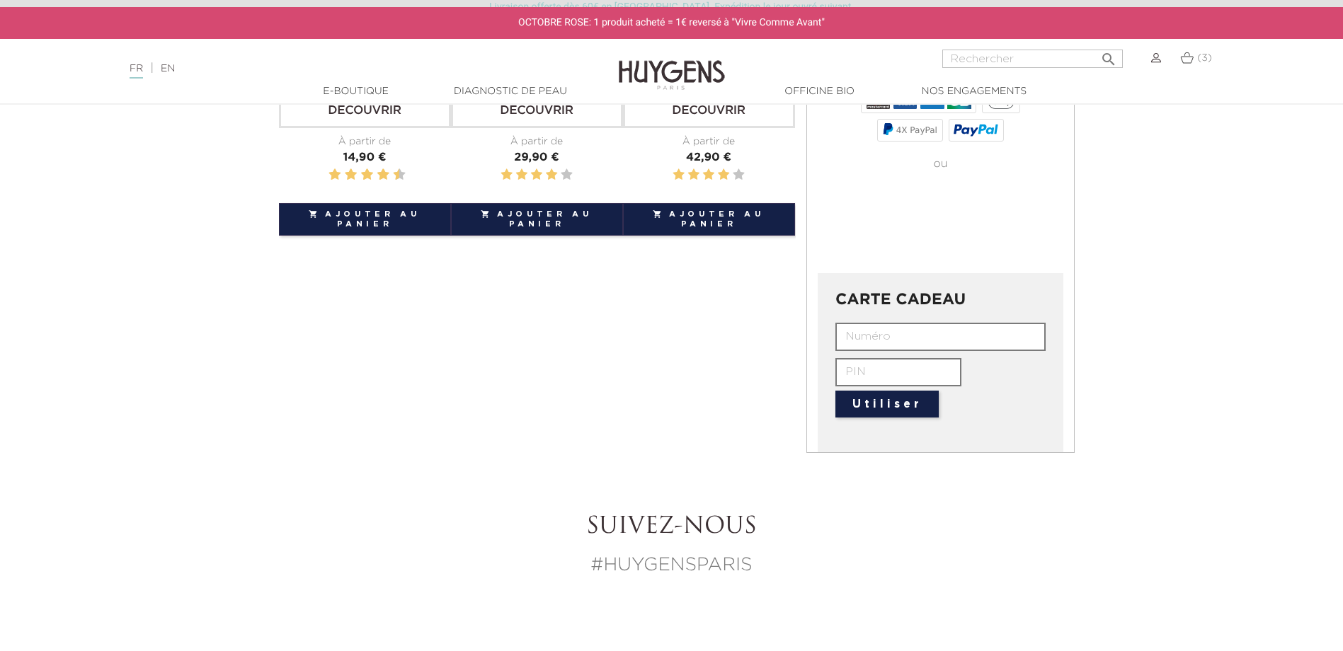
scroll to position [425, 0]
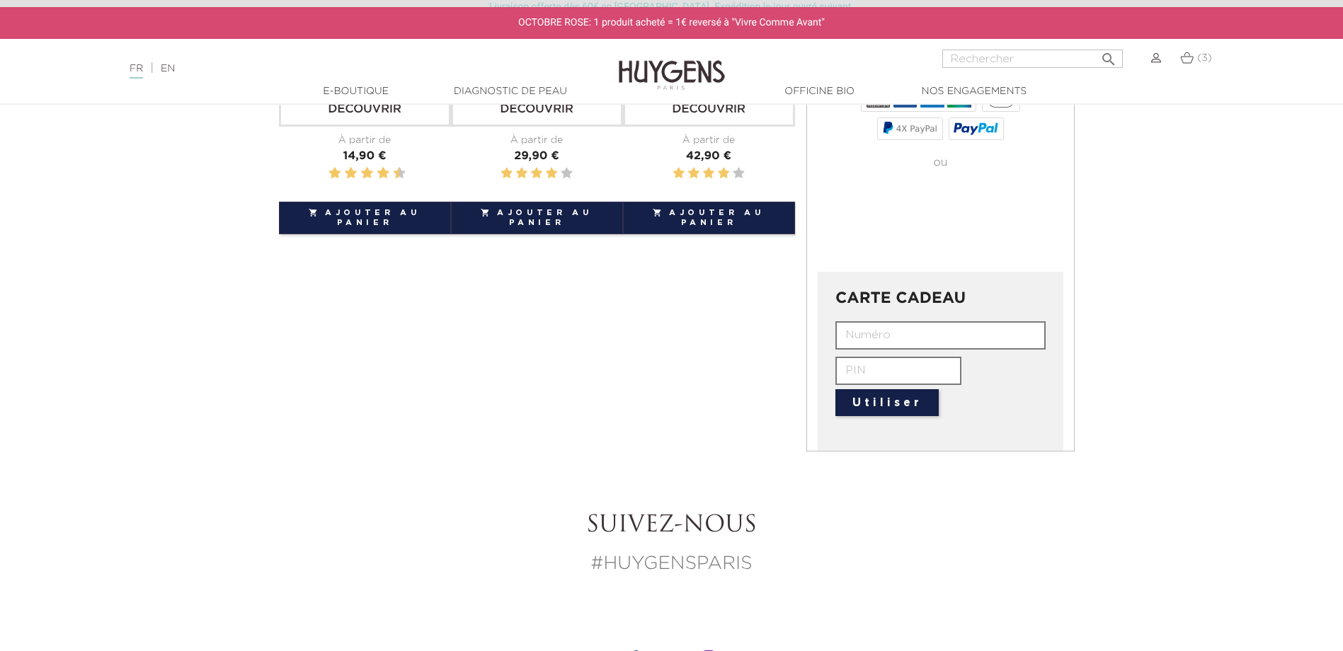
click at [879, 333] on input "text" at bounding box center [941, 335] width 210 height 28
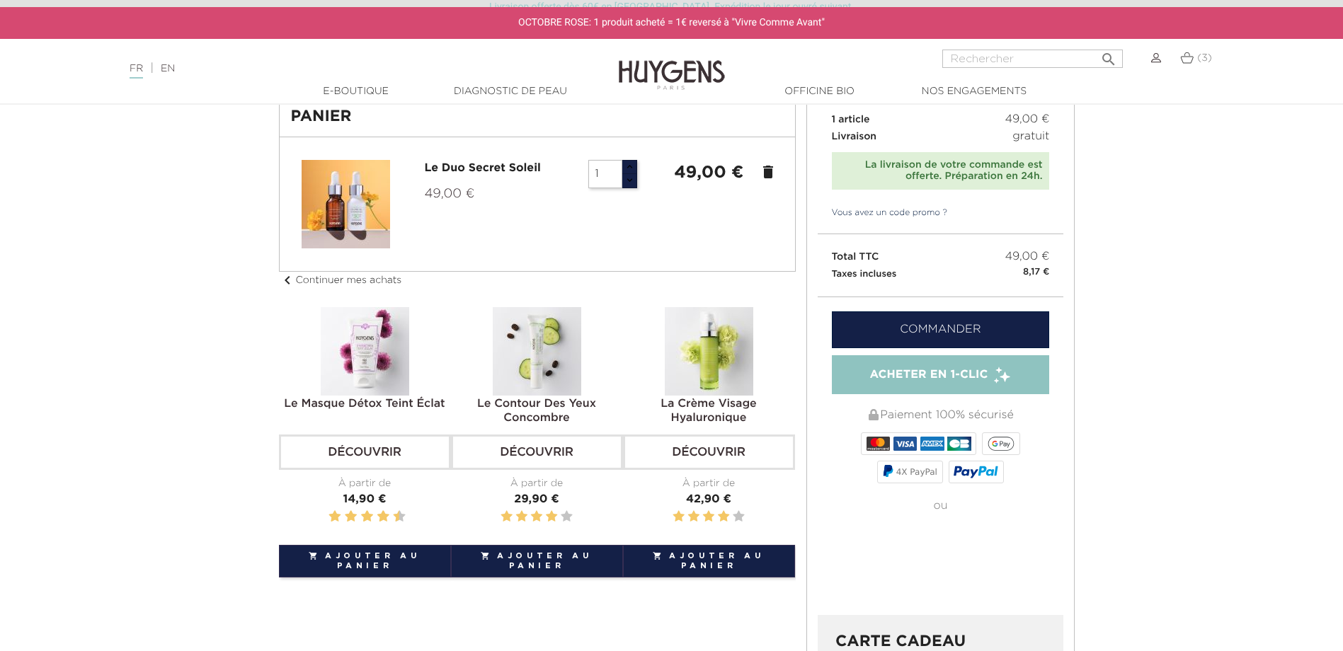
scroll to position [0, 0]
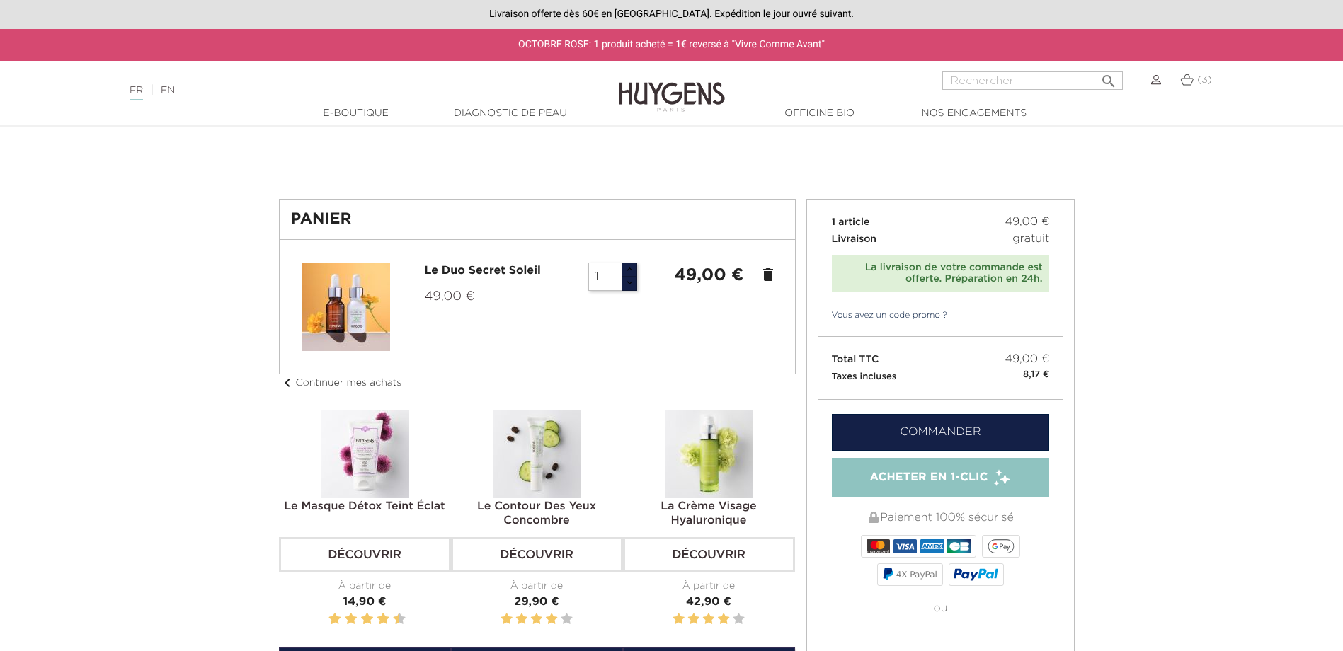
click at [886, 428] on link "Commander" at bounding box center [941, 432] width 218 height 37
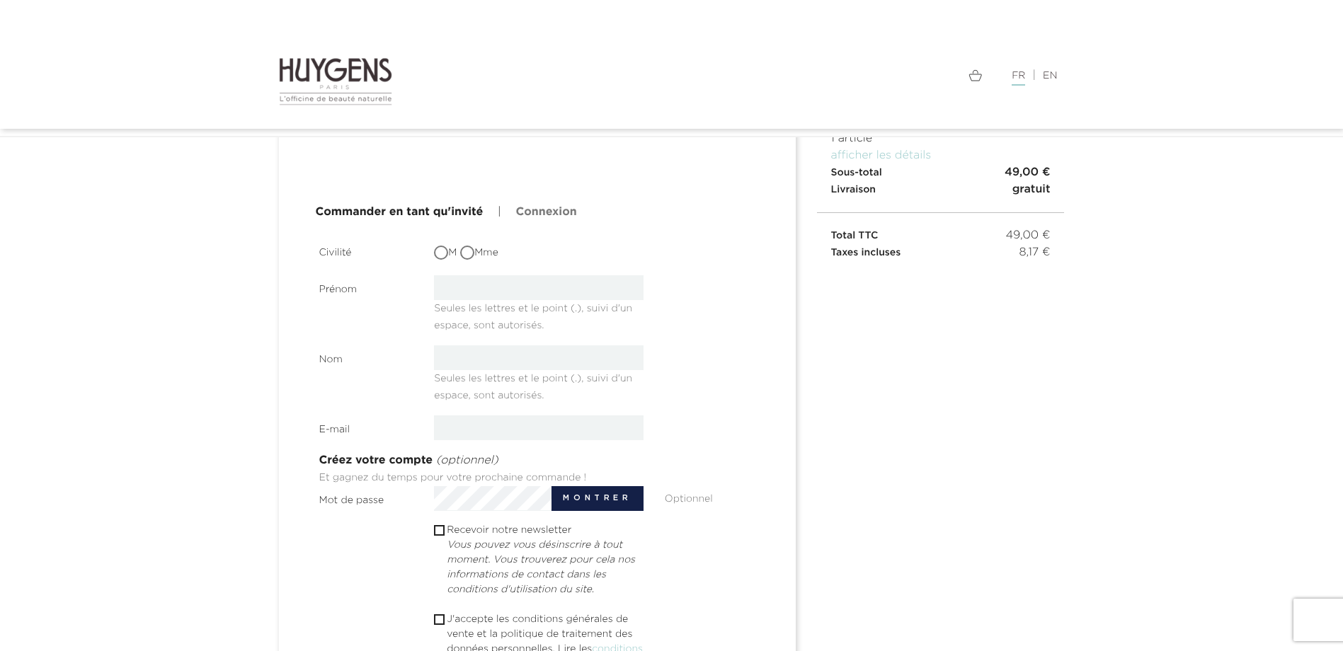
scroll to position [142, 0]
